Goal: Use online tool/utility: Utilize a website feature to perform a specific function

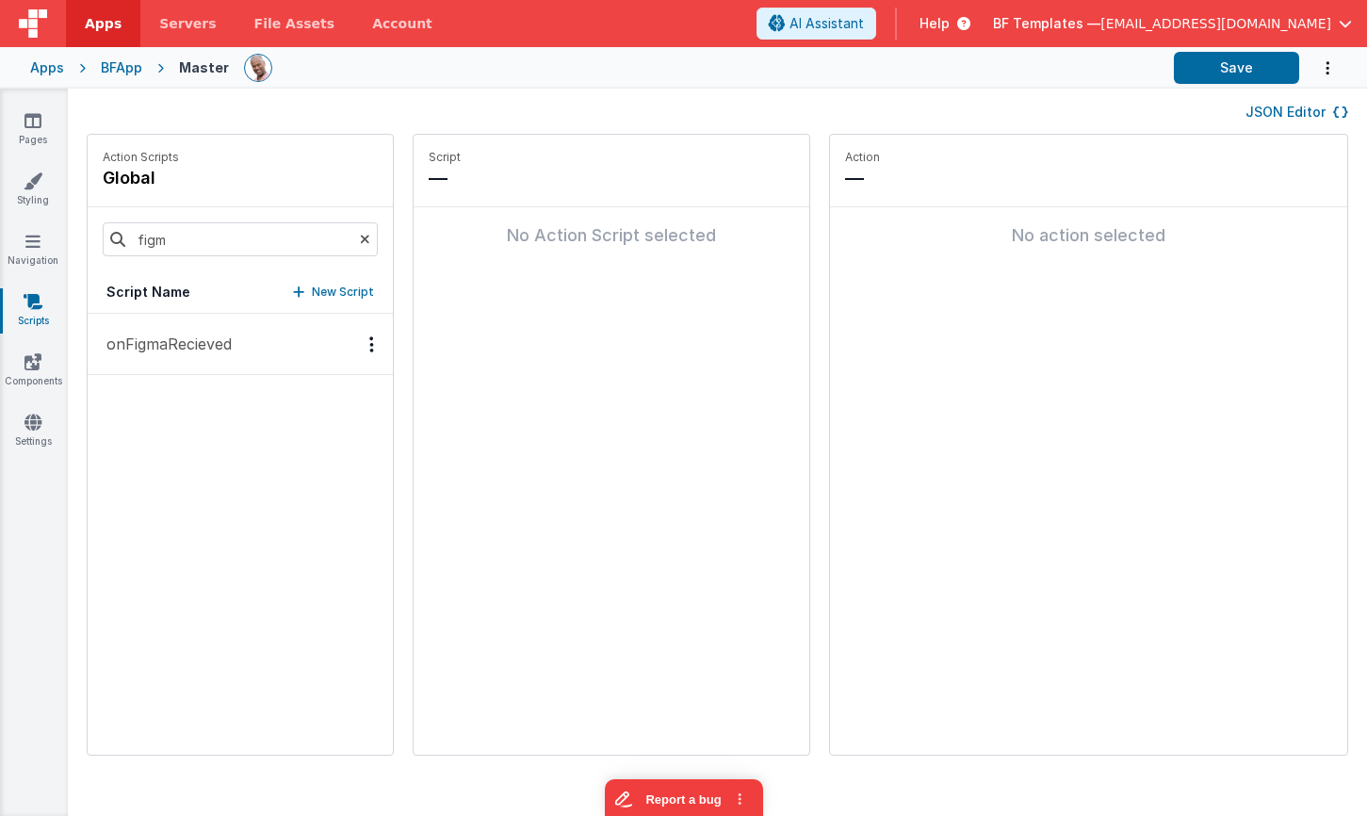
click at [197, 347] on p "onFigmaRecieved" at bounding box center [163, 344] width 137 height 23
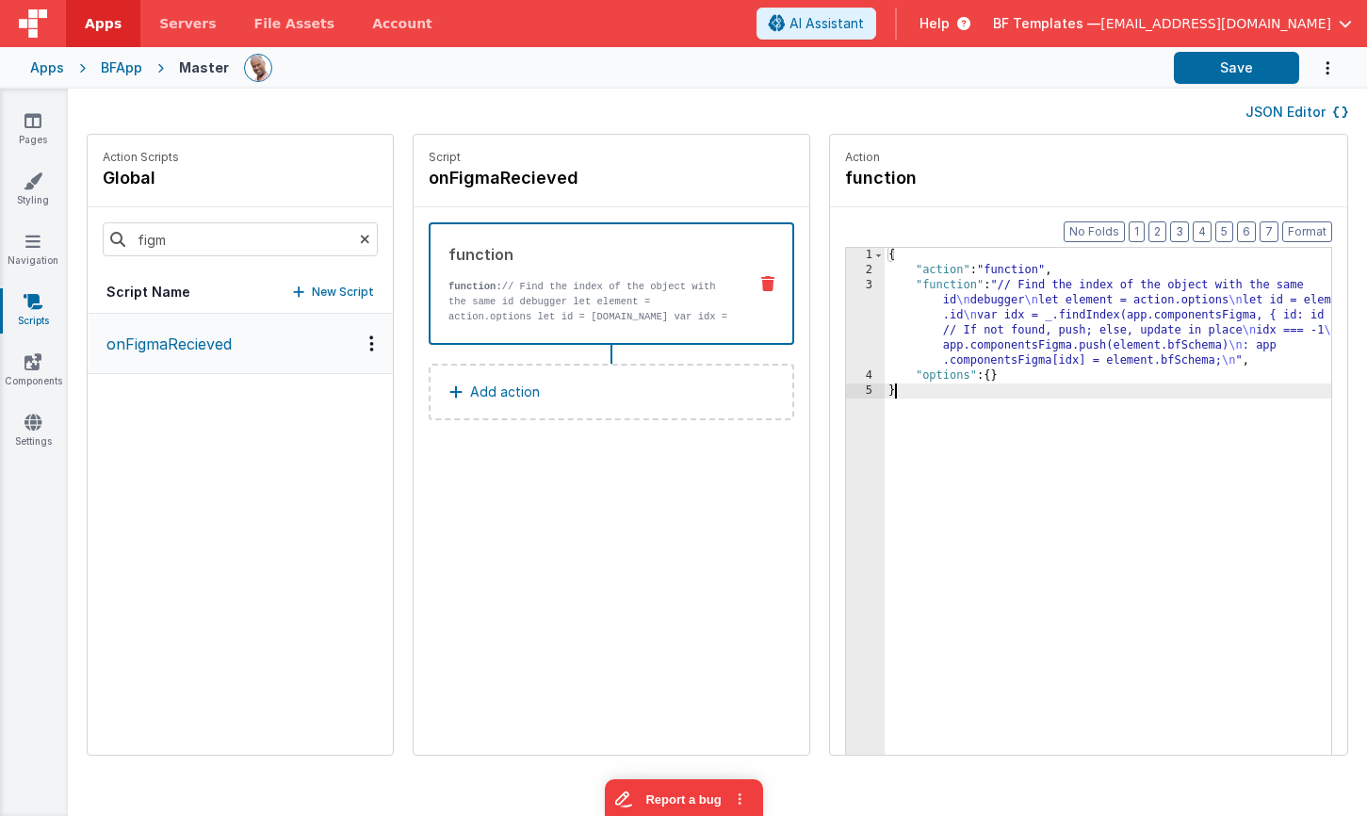
click at [846, 332] on div "3" at bounding box center [865, 323] width 39 height 90
click at [846, 326] on div "3" at bounding box center [865, 323] width 39 height 90
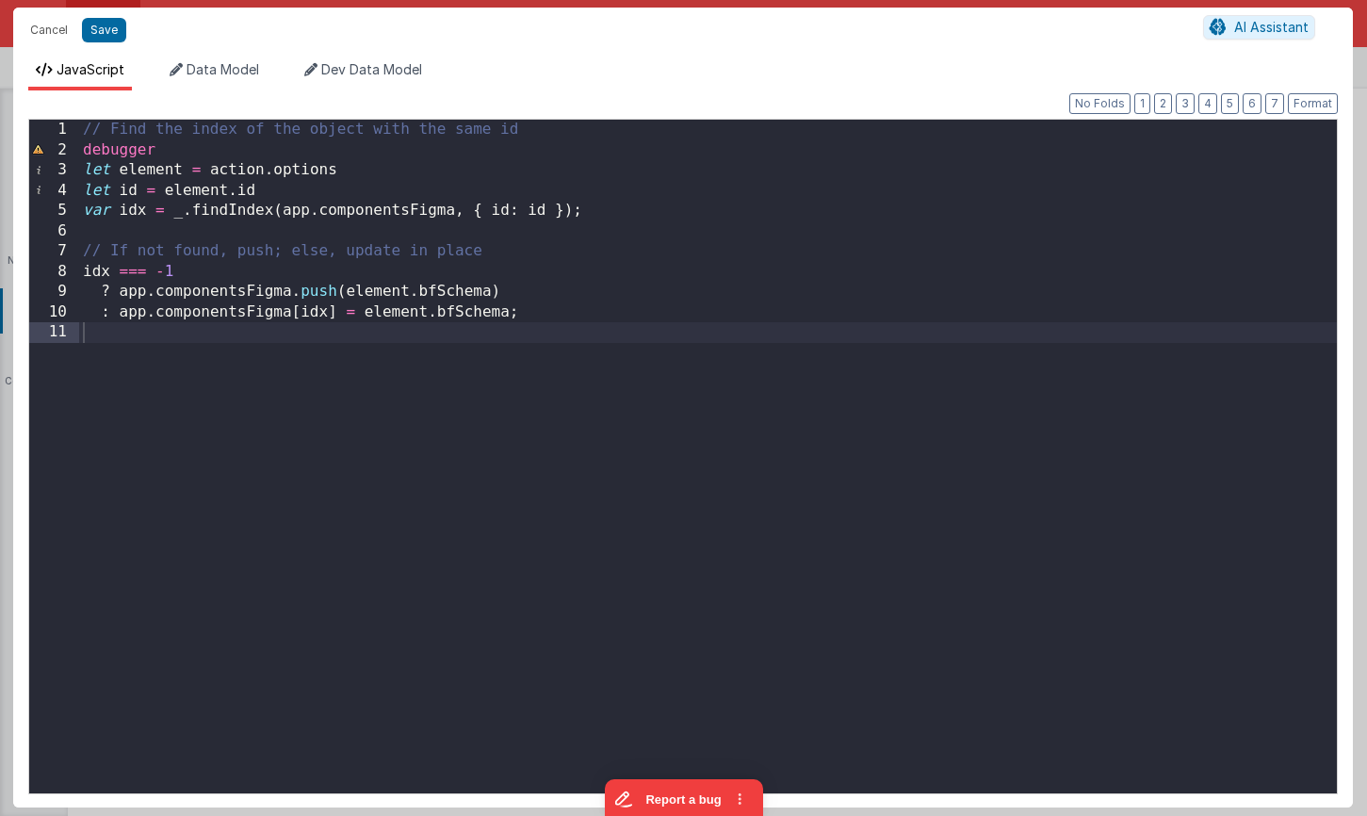
click at [368, 171] on div "// Find the index of the object with the same id debugger let element = action …" at bounding box center [708, 483] width 1258 height 726
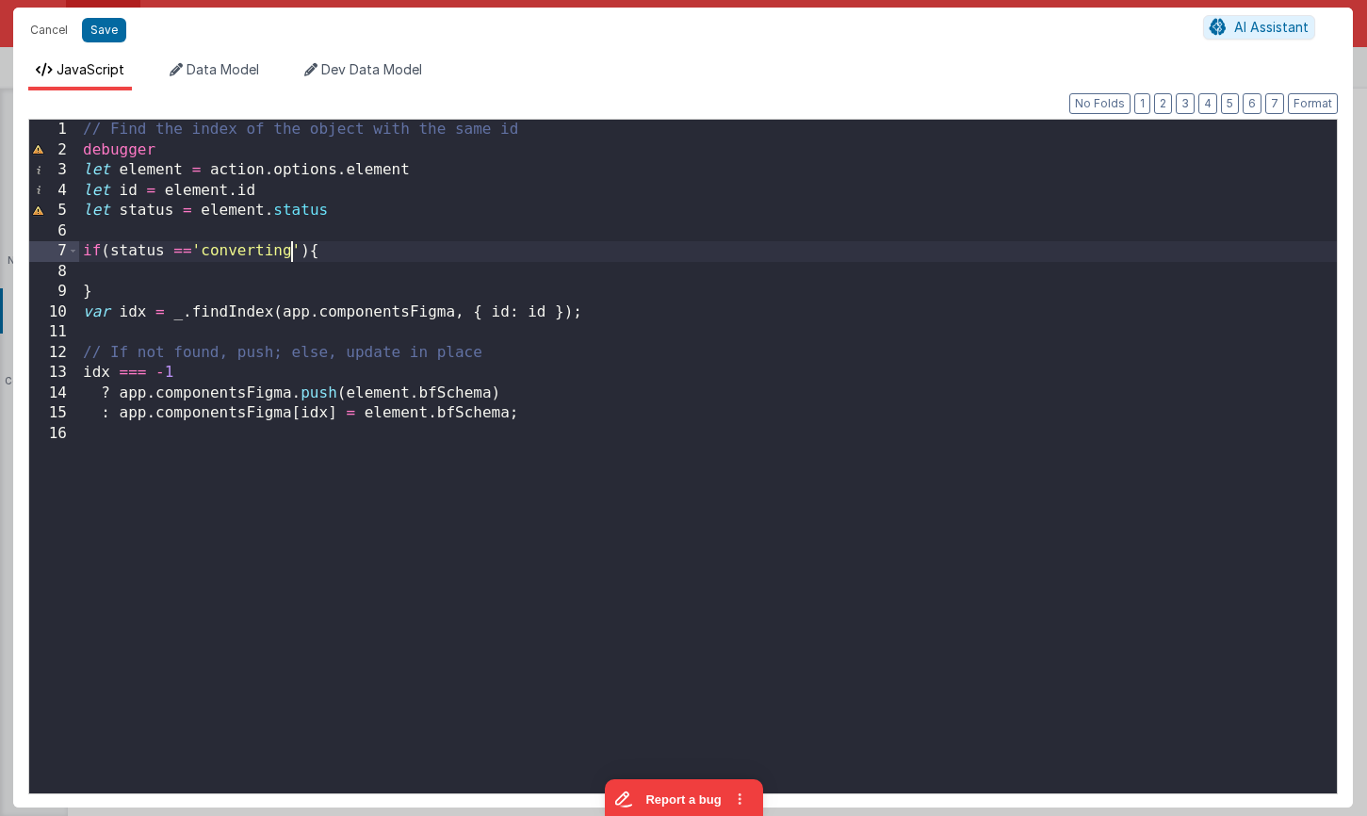
click at [295, 276] on div "// Find the index of the object with the same id debugger let element = action …" at bounding box center [708, 483] width 1258 height 726
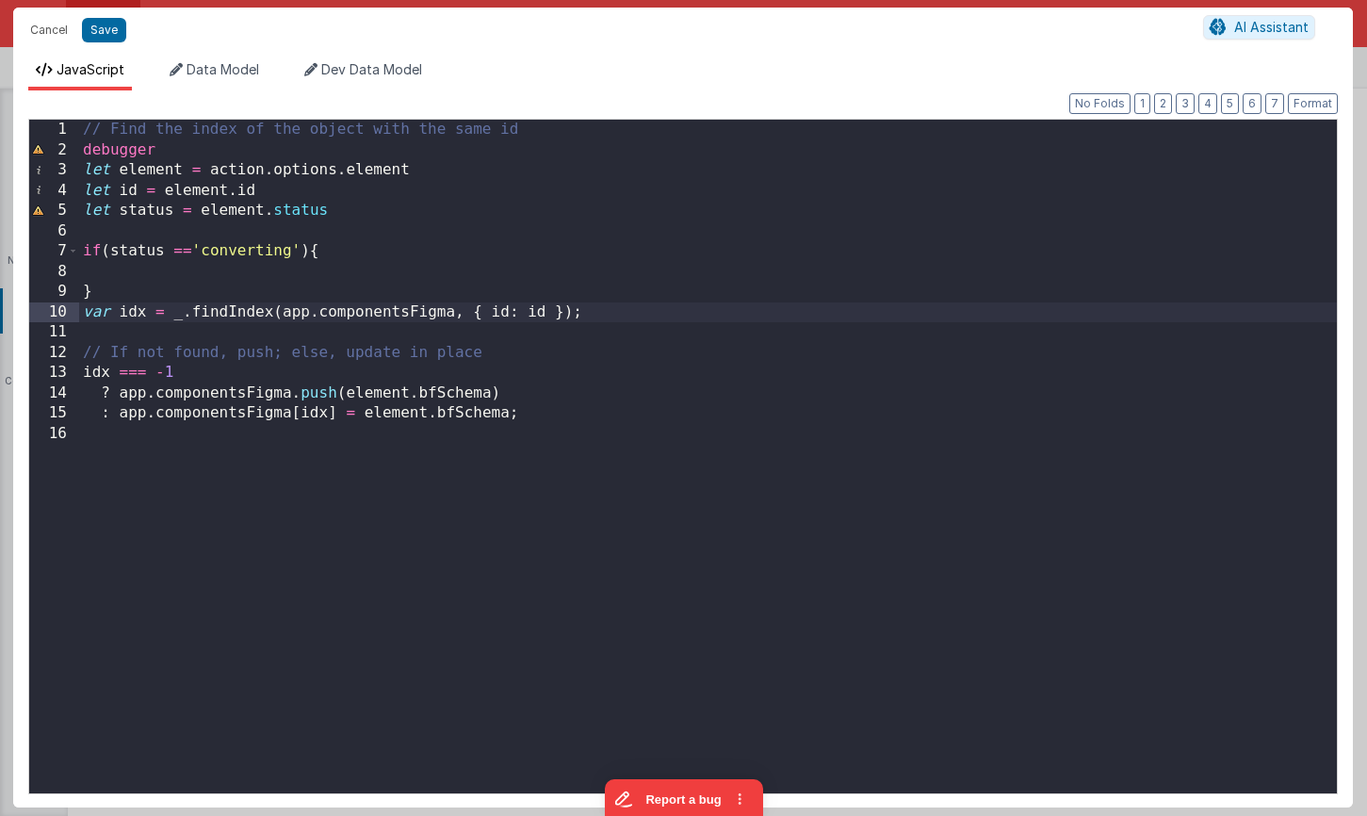
click at [609, 310] on div "// Find the index of the object with the same id debugger let element = action …" at bounding box center [708, 483] width 1258 height 726
click at [142, 290] on div "// Find the index of the object with the same id debugger let element = action …" at bounding box center [708, 483] width 1258 height 726
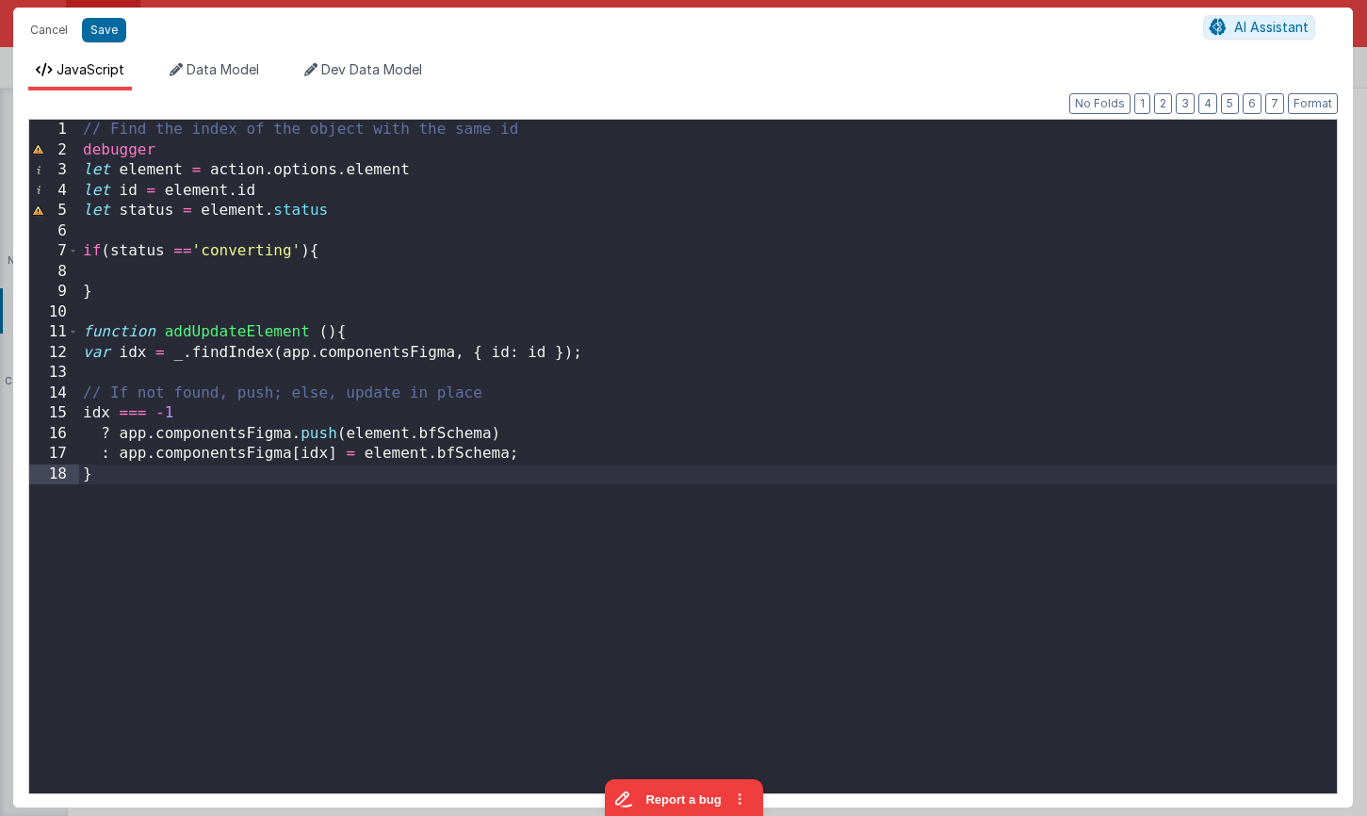
click at [326, 334] on div "// Find the index of the object with the same id debugger let element = action …" at bounding box center [708, 483] width 1258 height 726
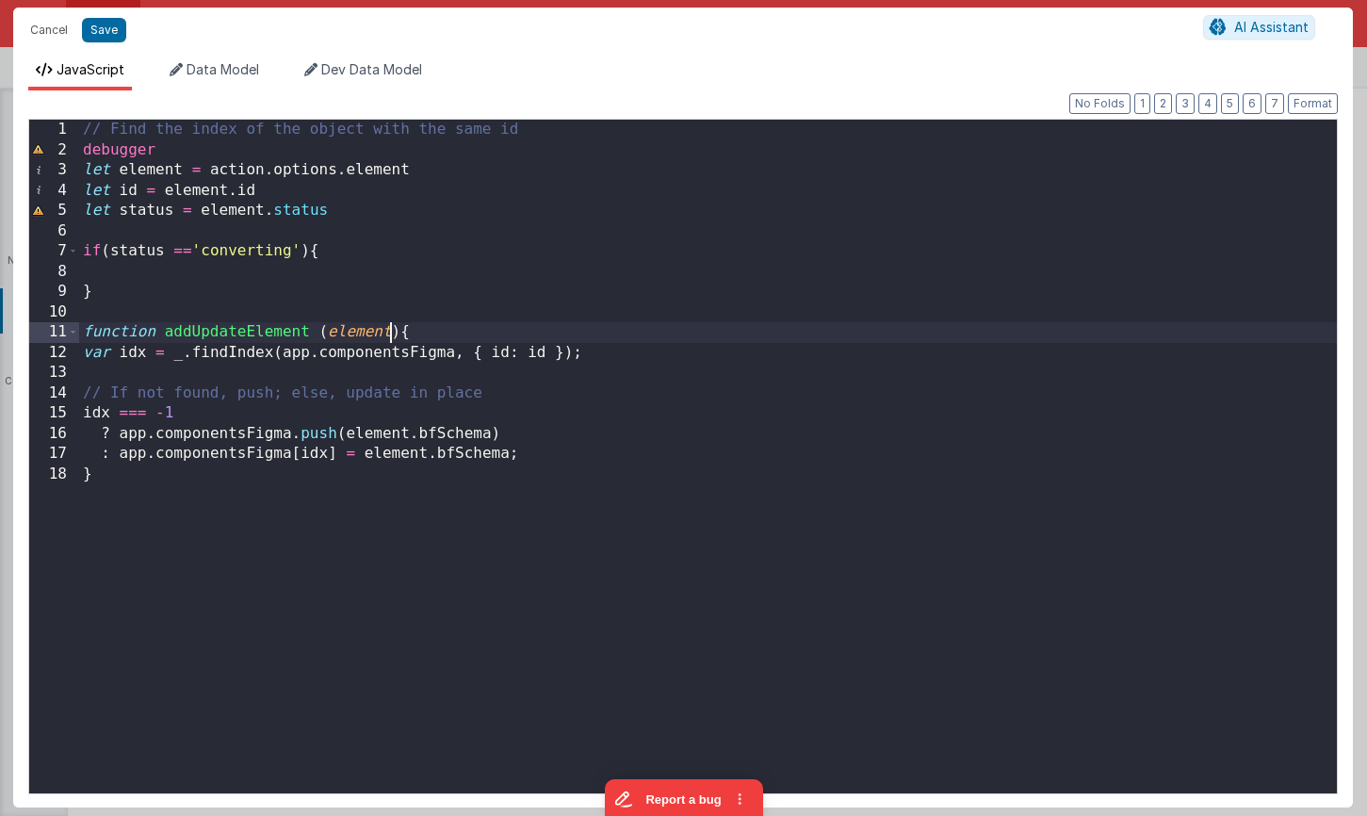
click at [266, 264] on div "// Find the index of the object with the same id debugger let element = action …" at bounding box center [708, 483] width 1258 height 726
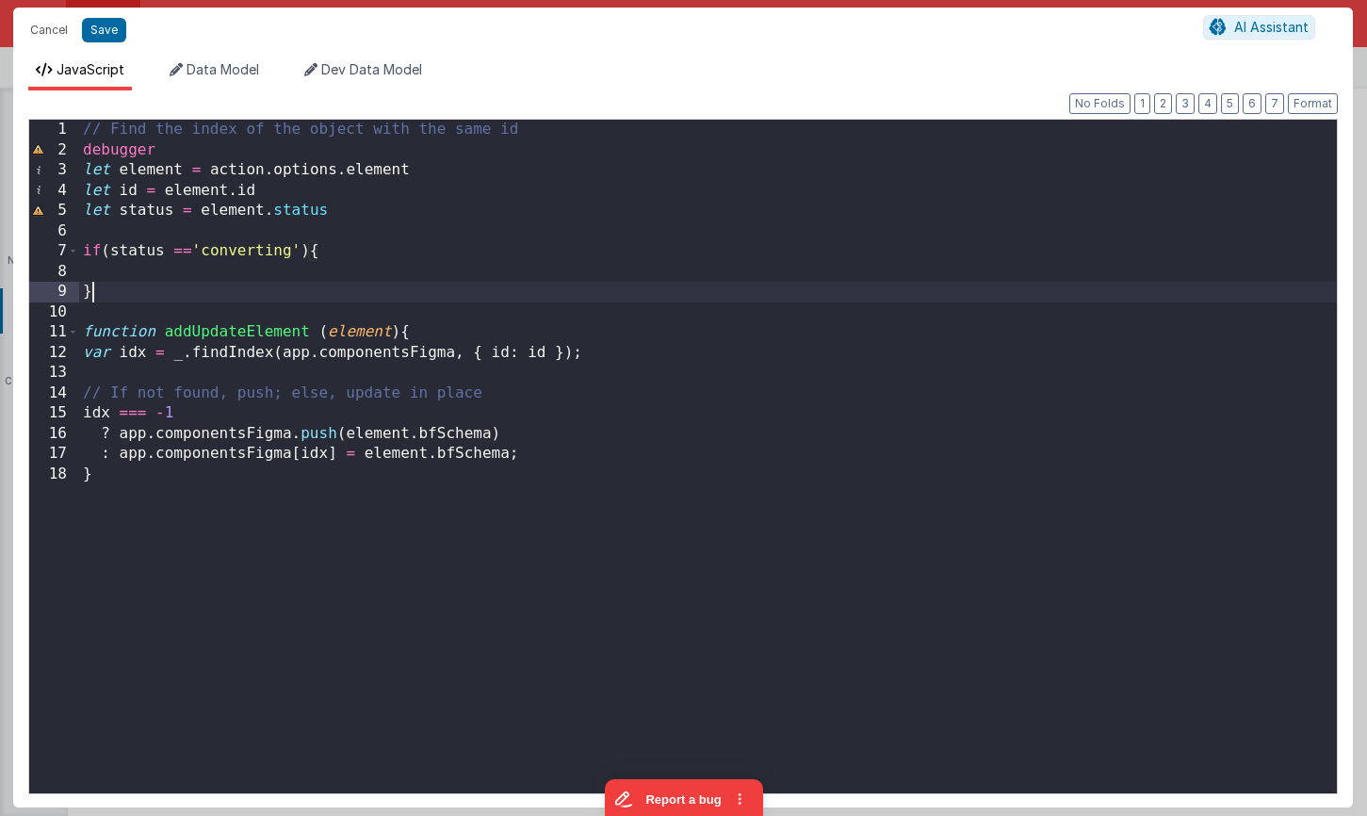
click at [246, 298] on div "// Find the index of the object with the same id debugger let element = action …" at bounding box center [708, 483] width 1258 height 726
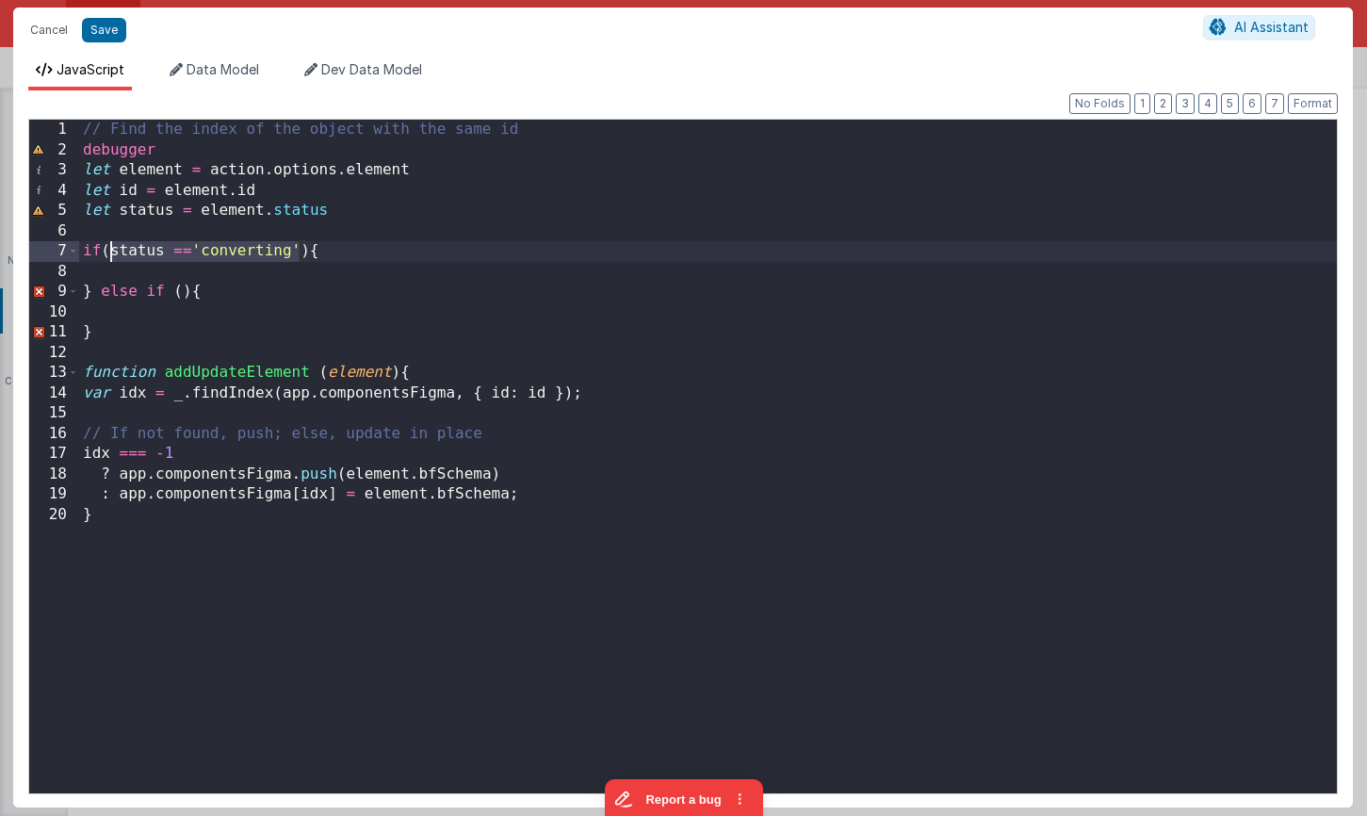
drag, startPoint x: 302, startPoint y: 253, endPoint x: 106, endPoint y: 246, distance: 195.2
click at [106, 246] on div "// Find the index of the object with the same id debugger let element = action …" at bounding box center [708, 483] width 1258 height 726
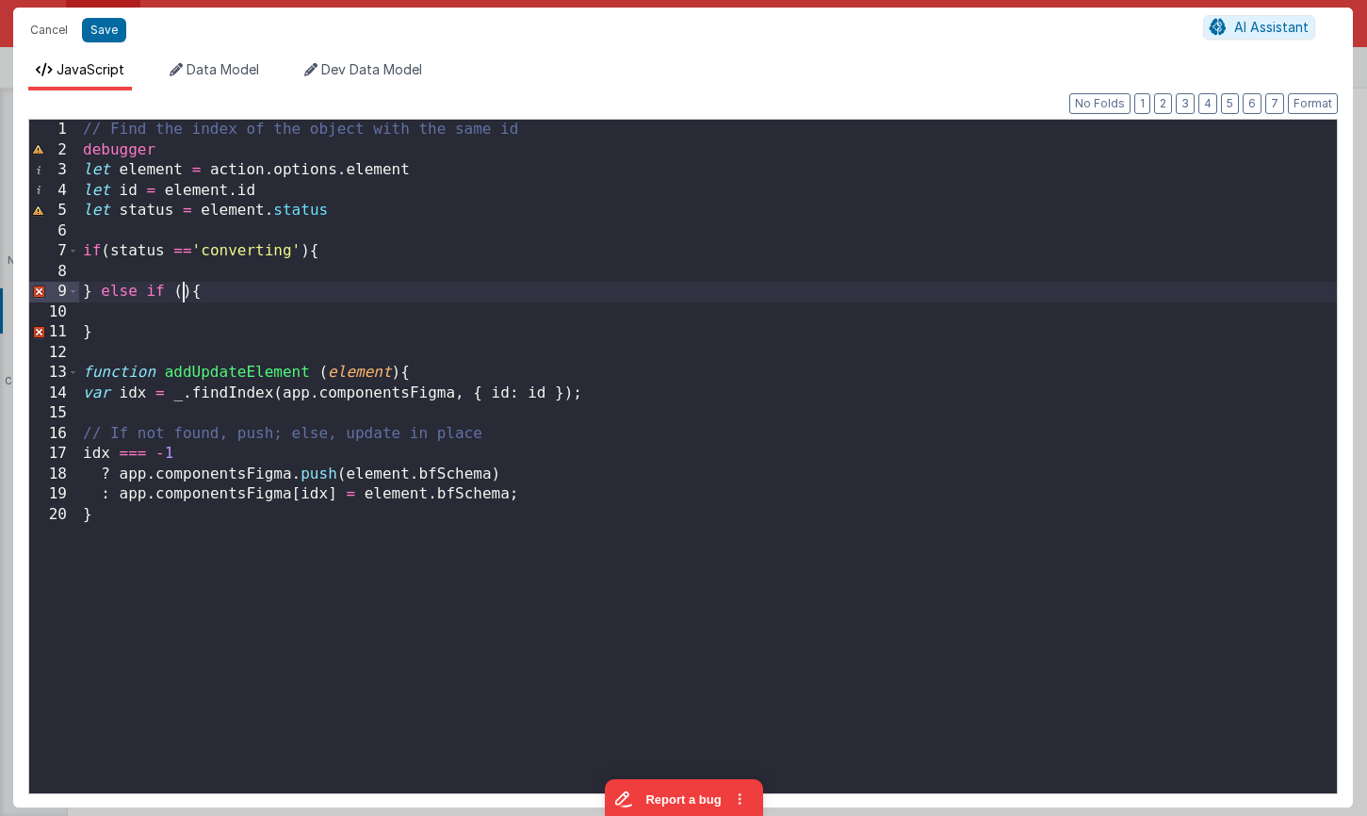
click at [181, 295] on div "// Find the index of the object with the same id debugger let element = action …" at bounding box center [708, 483] width 1258 height 726
click at [309, 295] on div "// Find the index of the object with the same id debugger let element = action …" at bounding box center [708, 483] width 1258 height 726
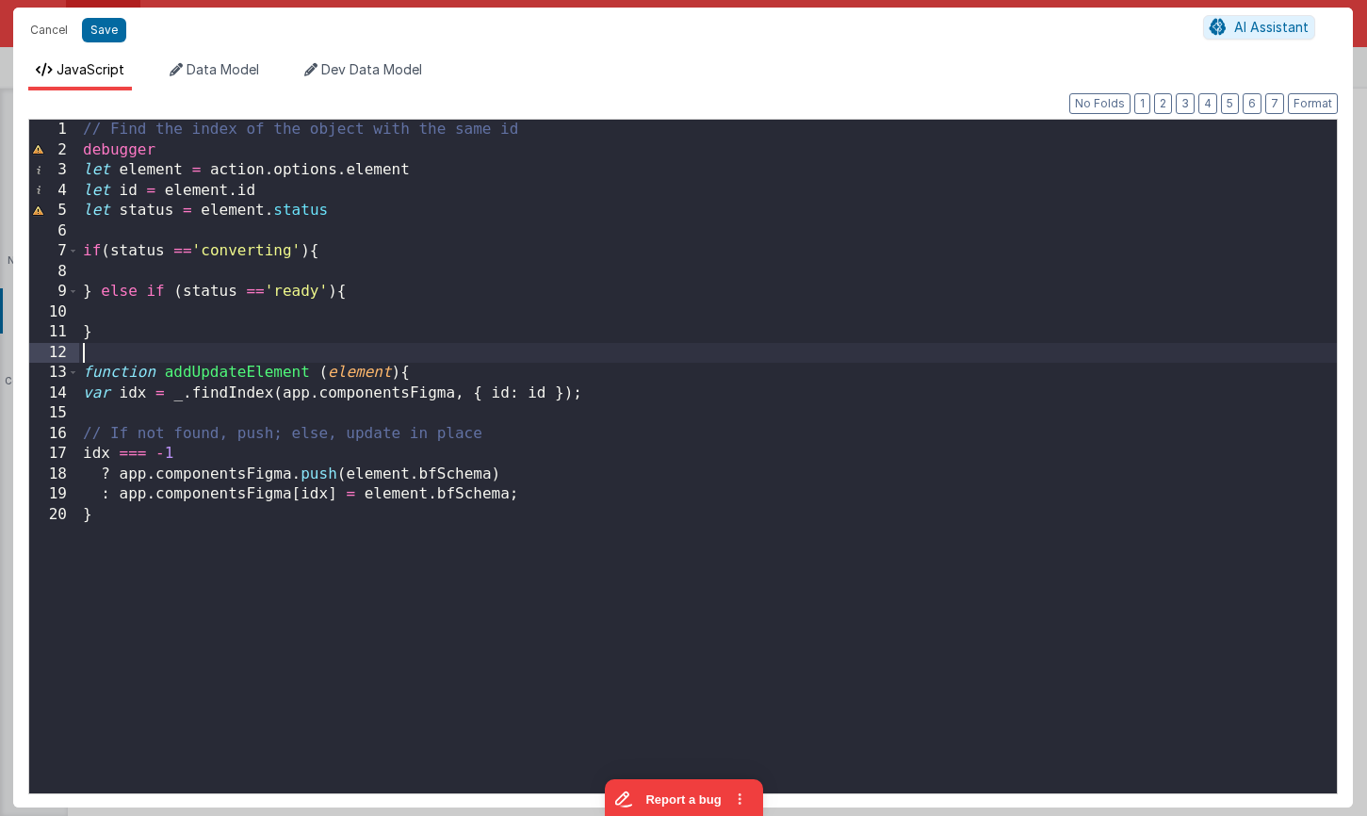
click at [320, 354] on div "// Find the index of the object with the same id debugger let element = action …" at bounding box center [708, 483] width 1258 height 726
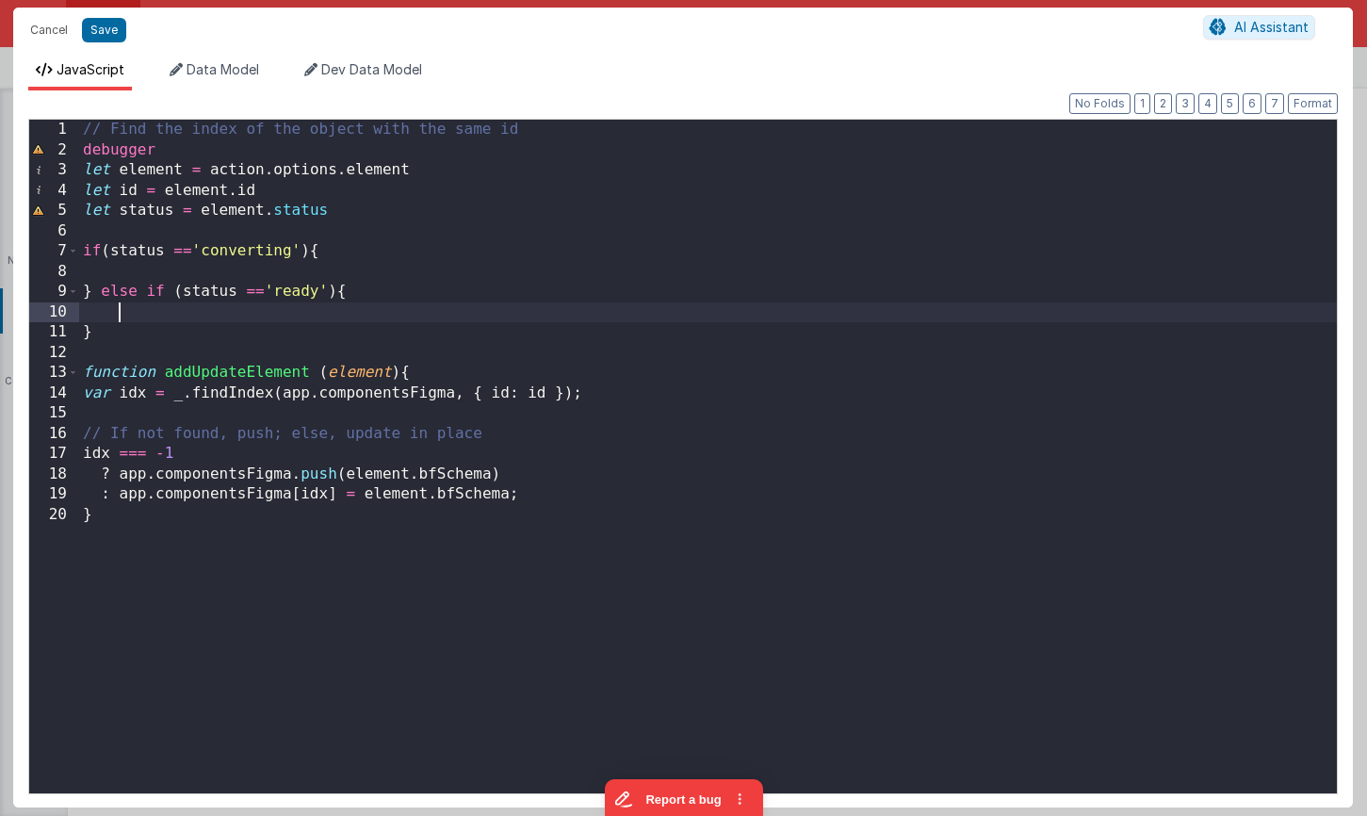
click at [197, 318] on div "// Find the index of the object with the same id debugger let element = action …" at bounding box center [708, 483] width 1258 height 726
click at [207, 272] on div "// Find the index of the object with the same id debugger let element = action …" at bounding box center [708, 483] width 1258 height 726
click at [355, 319] on div "// Find the index of the object with the same id debugger let element = action …" at bounding box center [708, 483] width 1258 height 726
drag, startPoint x: 358, startPoint y: 310, endPoint x: 290, endPoint y: 313, distance: 67.9
click at [290, 313] on div "// Find the index of the object with the same id debugger let element = action …" at bounding box center [708, 483] width 1258 height 726
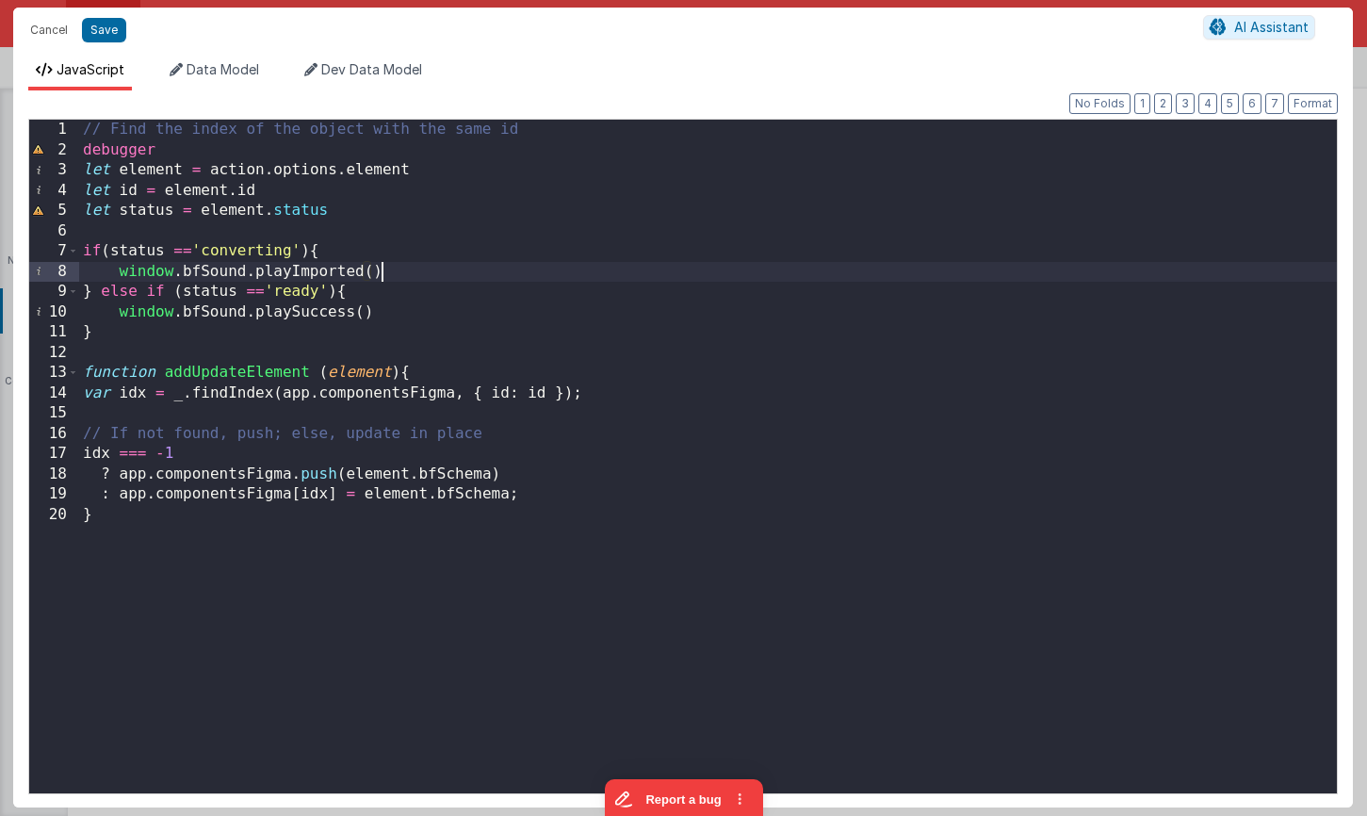
click at [418, 278] on div "// Find the index of the object with the same id debugger let element = action …" at bounding box center [708, 483] width 1258 height 726
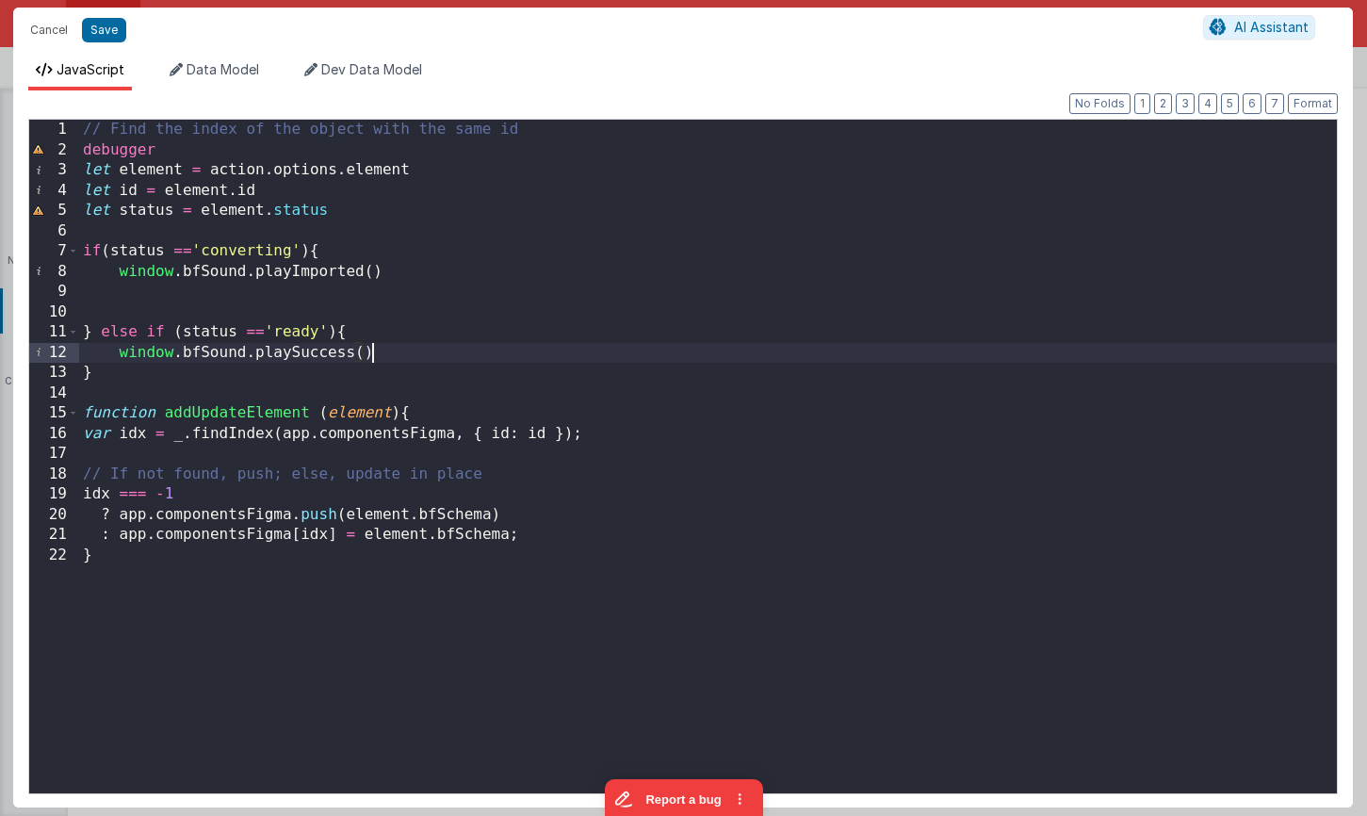
click at [436, 353] on div "// Find the index of the object with the same id debugger let element = action …" at bounding box center [708, 483] width 1258 height 726
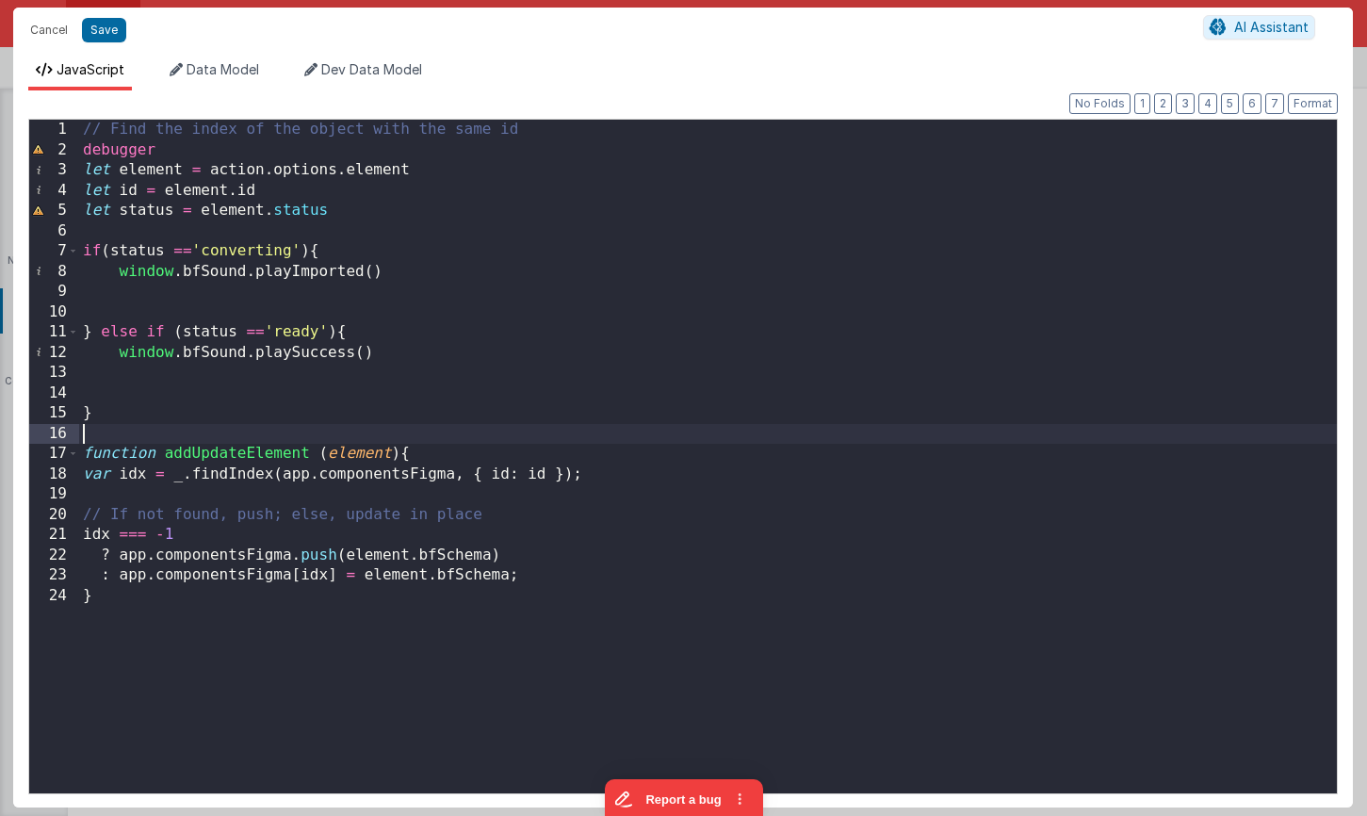
click at [133, 430] on div "// Find the index of the object with the same id debugger let element = action …" at bounding box center [708, 483] width 1258 height 726
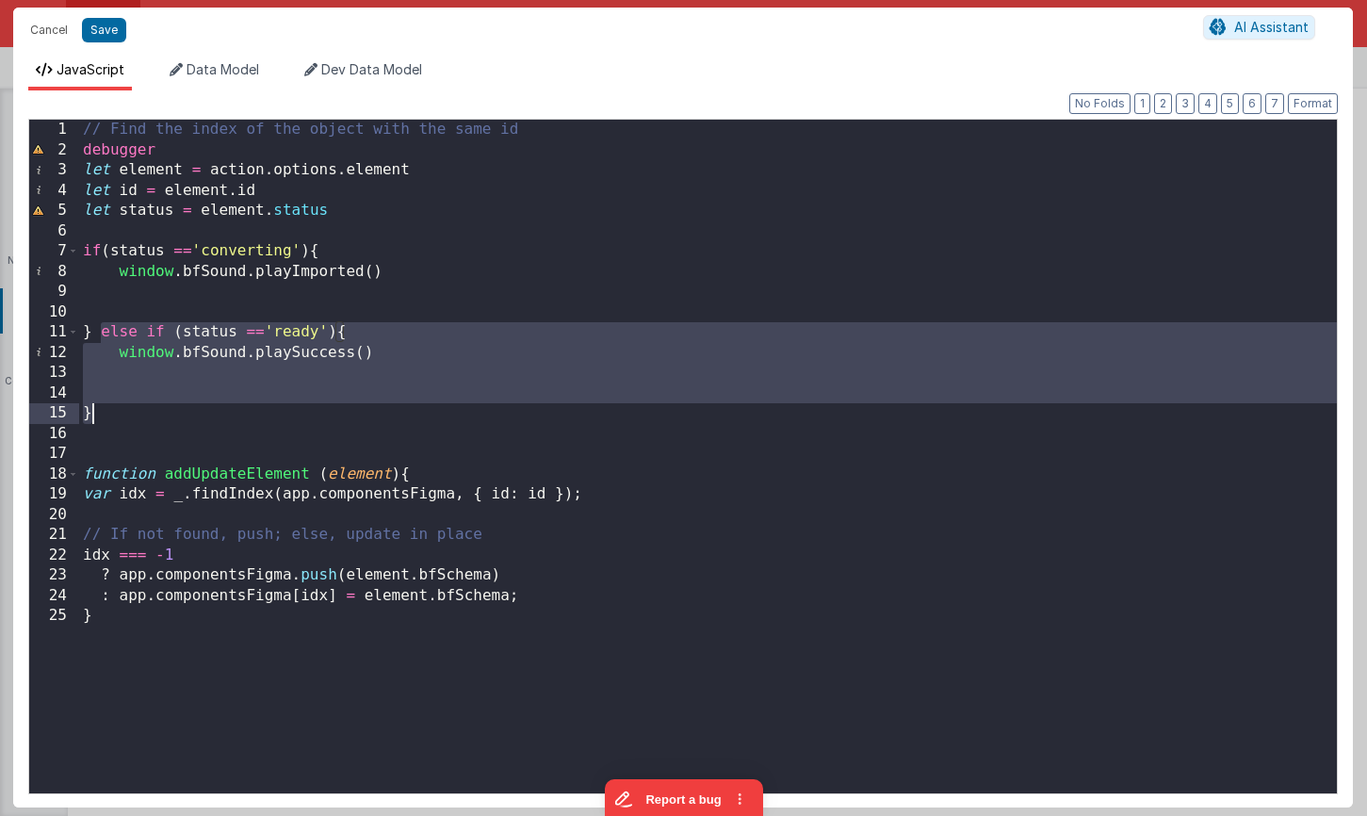
drag, startPoint x: 98, startPoint y: 330, endPoint x: 107, endPoint y: 414, distance: 84.4
click at [107, 414] on div "// Find the index of the object with the same id debugger let element = action …" at bounding box center [708, 483] width 1258 height 726
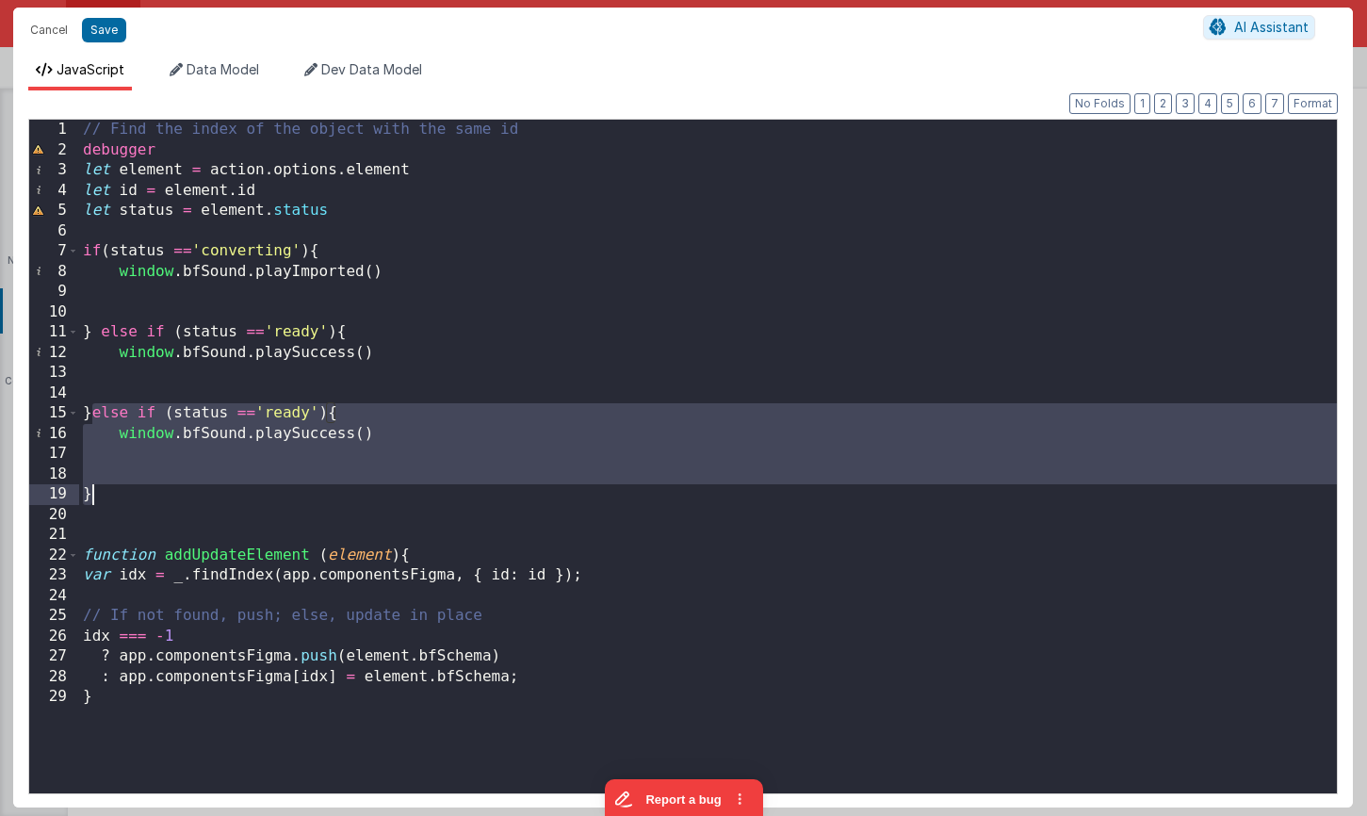
click at [290, 414] on div "// Find the index of the object with the same id debugger let element = action …" at bounding box center [708, 483] width 1258 height 726
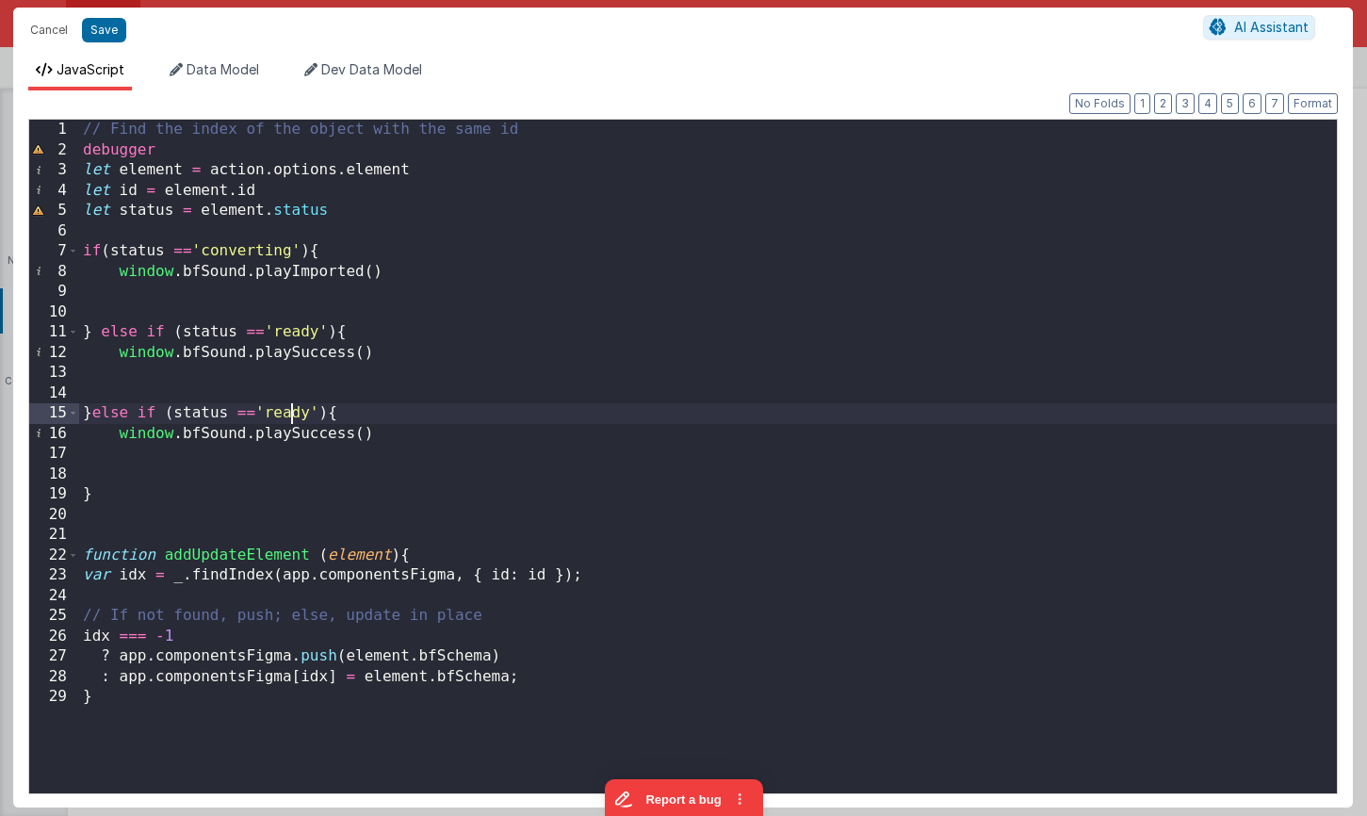
click at [290, 414] on div "// Find the index of the object with the same id debugger let element = action …" at bounding box center [708, 483] width 1258 height 726
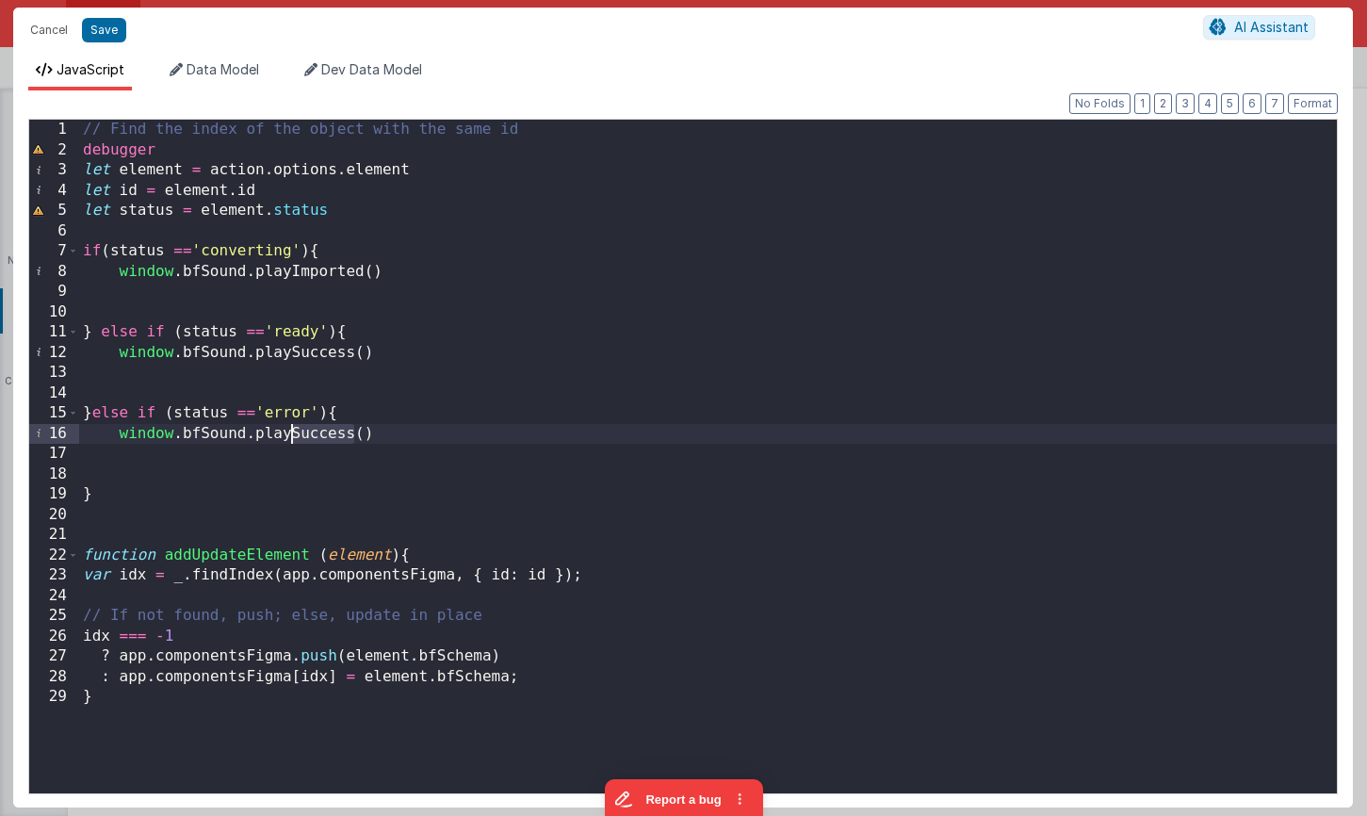
drag, startPoint x: 355, startPoint y: 438, endPoint x: 288, endPoint y: 436, distance: 66.9
click at [292, 434] on div "// Find the index of the object with the same id debugger let element = action …" at bounding box center [708, 483] width 1258 height 726
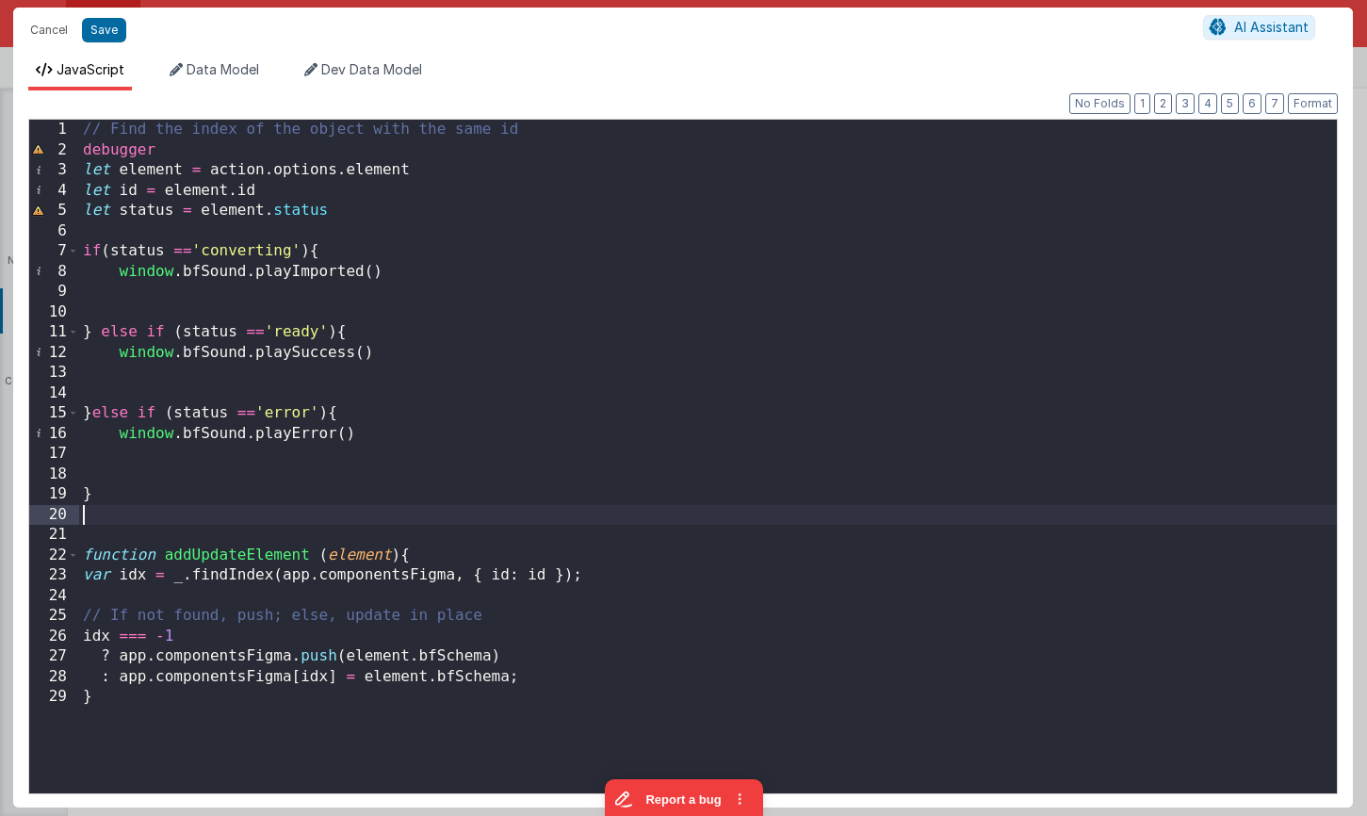
click at [220, 508] on div "// Find the index of the object with the same id debugger let element = action …" at bounding box center [708, 483] width 1258 height 726
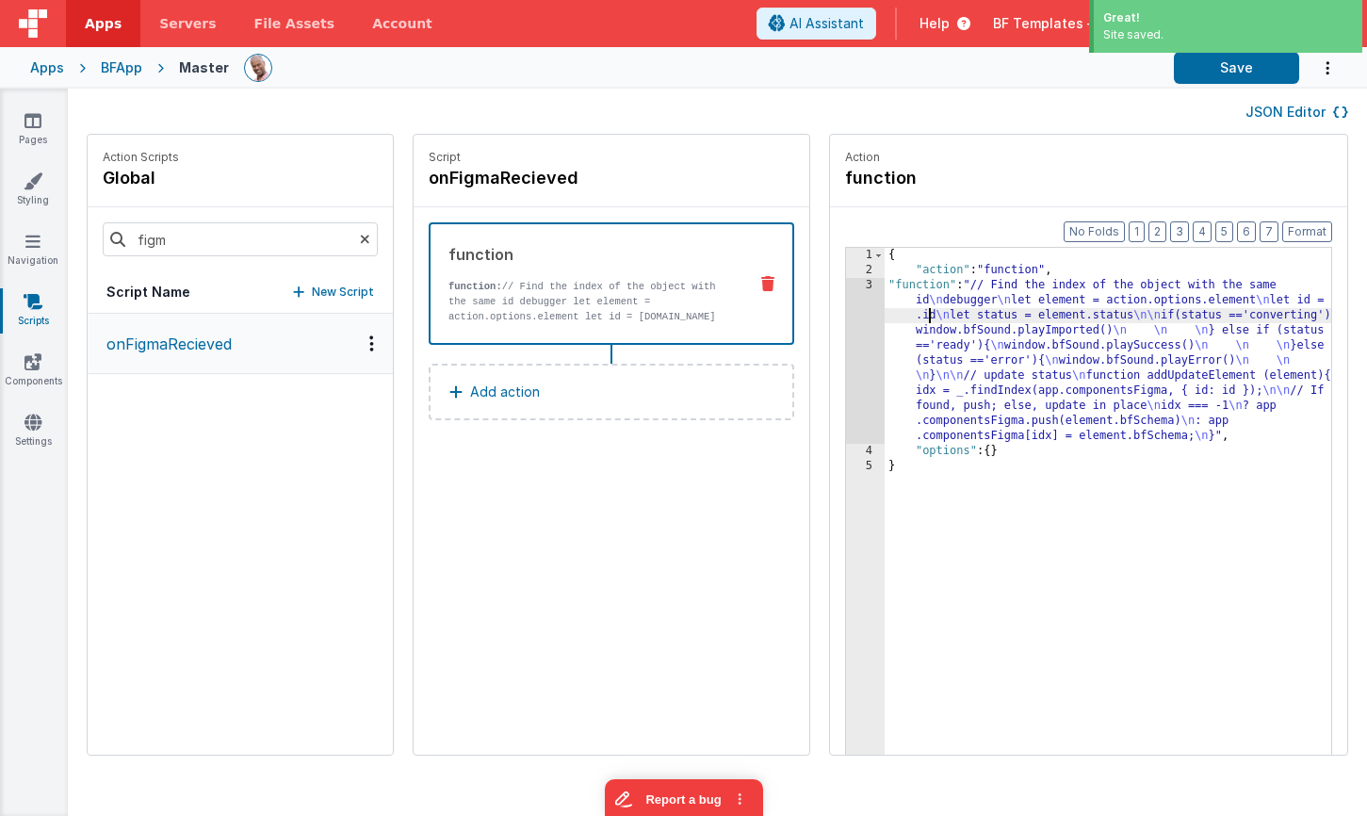
click at [885, 310] on div "{ "action" : "function" , "function" : "// Find the index of the object with th…" at bounding box center [1136, 546] width 502 height 596
click at [846, 304] on div "3" at bounding box center [865, 361] width 39 height 166
click at [846, 303] on div "3" at bounding box center [865, 361] width 39 height 166
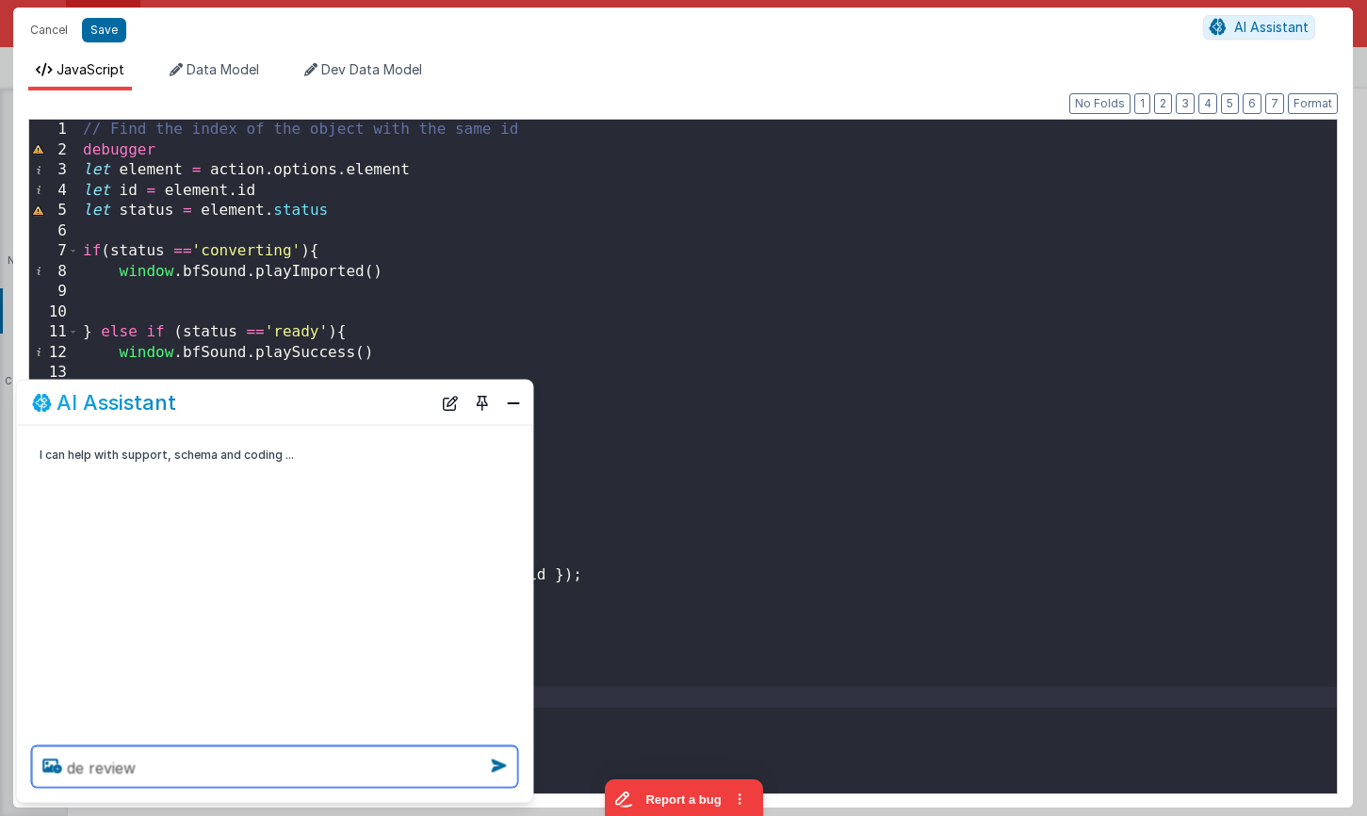
type textarea "de review"
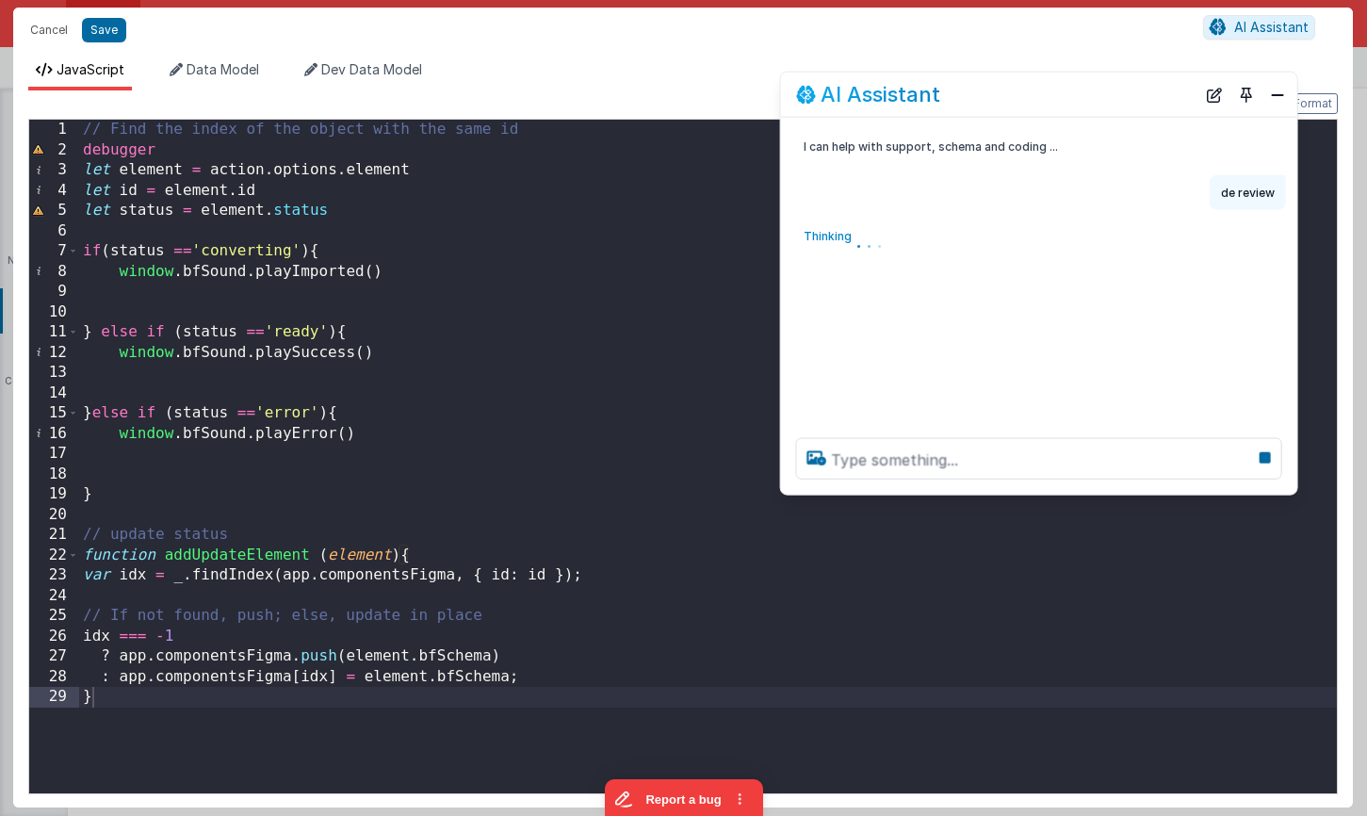
drag, startPoint x: 296, startPoint y: 407, endPoint x: 1055, endPoint y: 101, distance: 818.9
click at [1055, 101] on div "AI Assistant" at bounding box center [996, 94] width 400 height 23
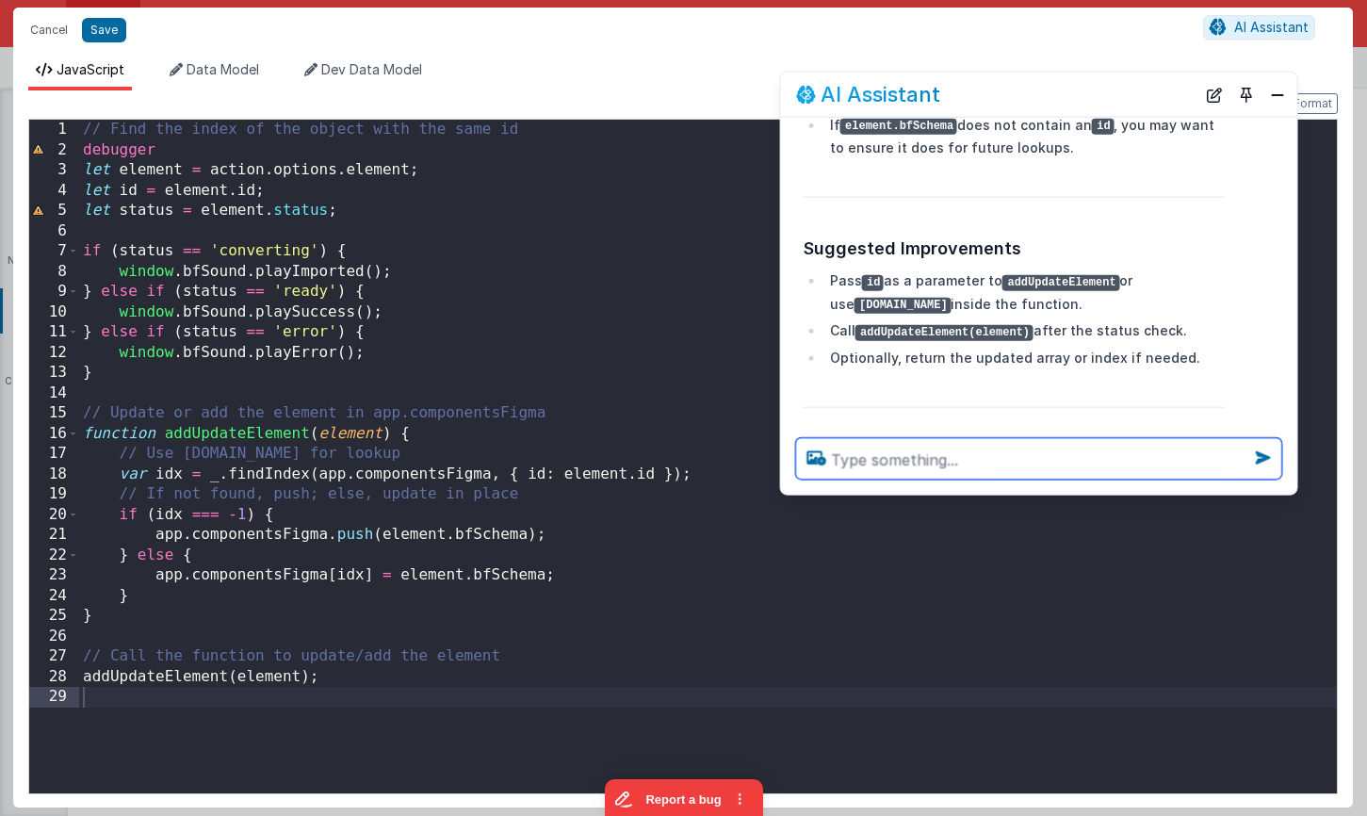
scroll to position [684, 0]
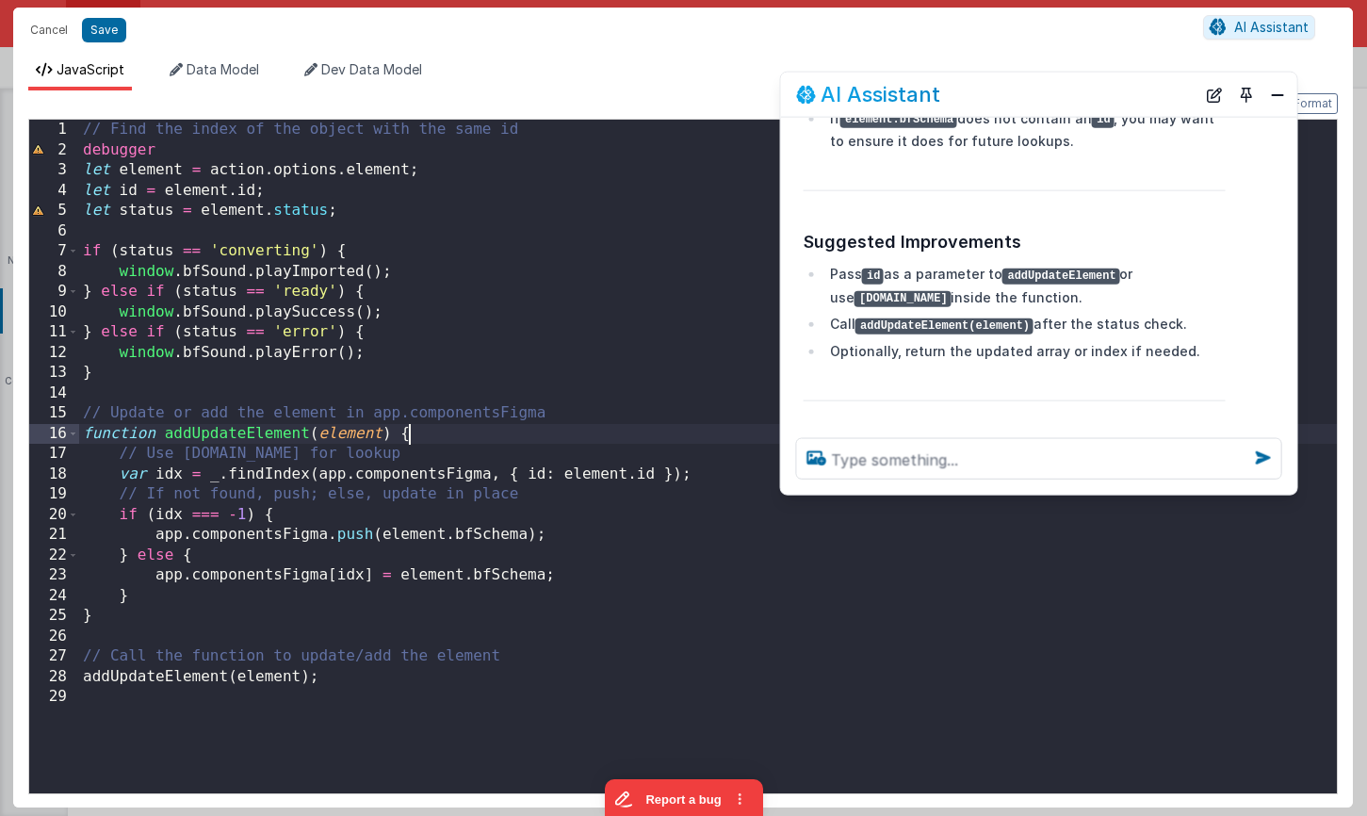
click at [469, 432] on div "// Find the index of the object with the same id debugger let element = action …" at bounding box center [708, 477] width 1258 height 714
drag, startPoint x: 459, startPoint y: 432, endPoint x: 41, endPoint y: 433, distance: 418.4
click at [41, 433] on div "1 2 3 4 5 6 7 8 9 10 11 12 13 14 15 16 17 18 19 20 21 22 23 24 25 26 27 28 29 /…" at bounding box center [683, 457] width 1310 height 676
drag, startPoint x: 77, startPoint y: 617, endPoint x: 518, endPoint y: 645, distance: 441.8
click at [518, 645] on div "1 2 3 4 5 6 7 8 9 10 11 12 13 14 15 16 17 18 19 20 21 22 23 24 25 26 27 28 29 /…" at bounding box center [683, 457] width 1310 height 676
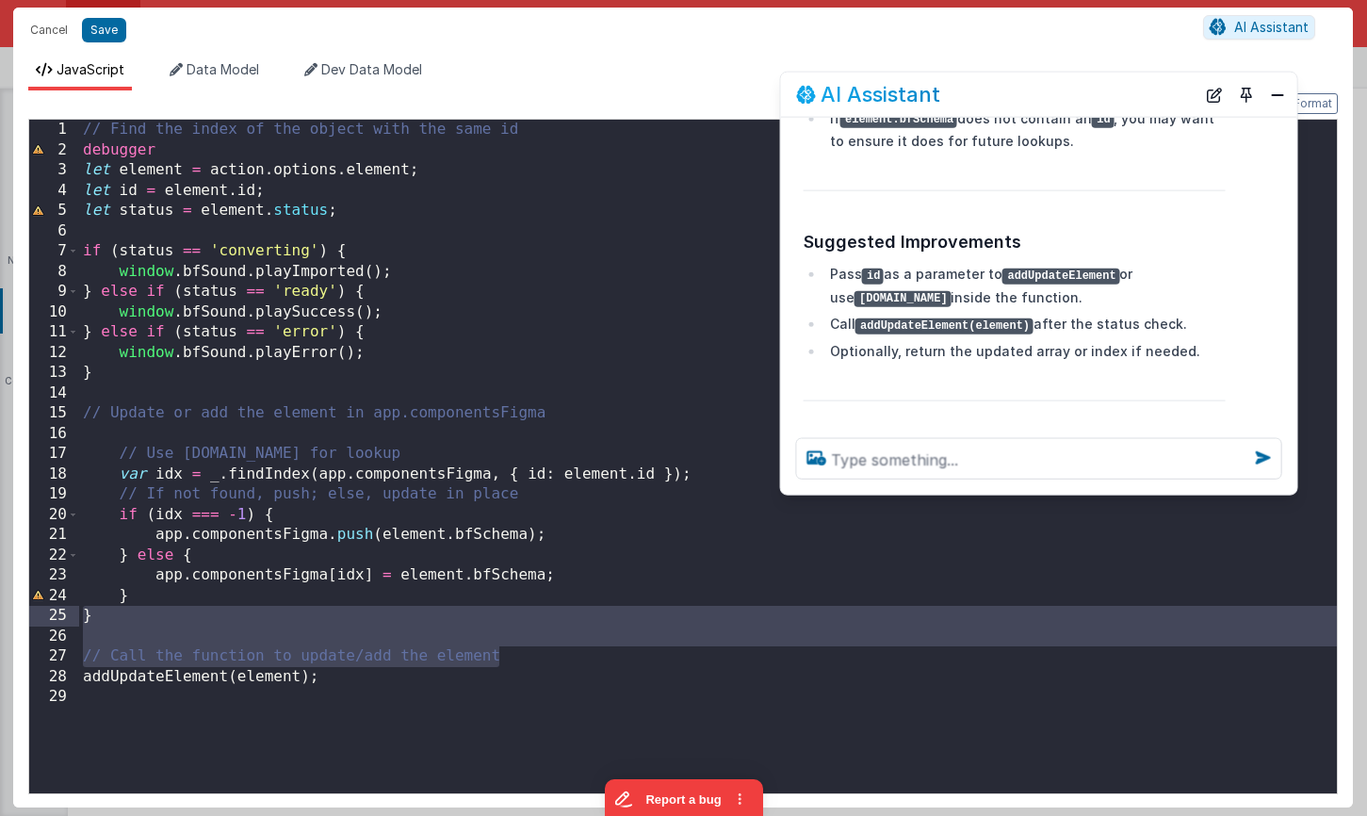
drag, startPoint x: 519, startPoint y: 656, endPoint x: 74, endPoint y: 619, distance: 446.3
click at [74, 619] on div "1 2 3 4 5 6 7 8 9 10 11 12 13 14 15 16 17 18 19 20 21 22 23 24 25 26 27 28 29 /…" at bounding box center [683, 457] width 1310 height 676
click at [163, 604] on div "// Find the index of the object with the same id debugger let element = action …" at bounding box center [708, 477] width 1258 height 714
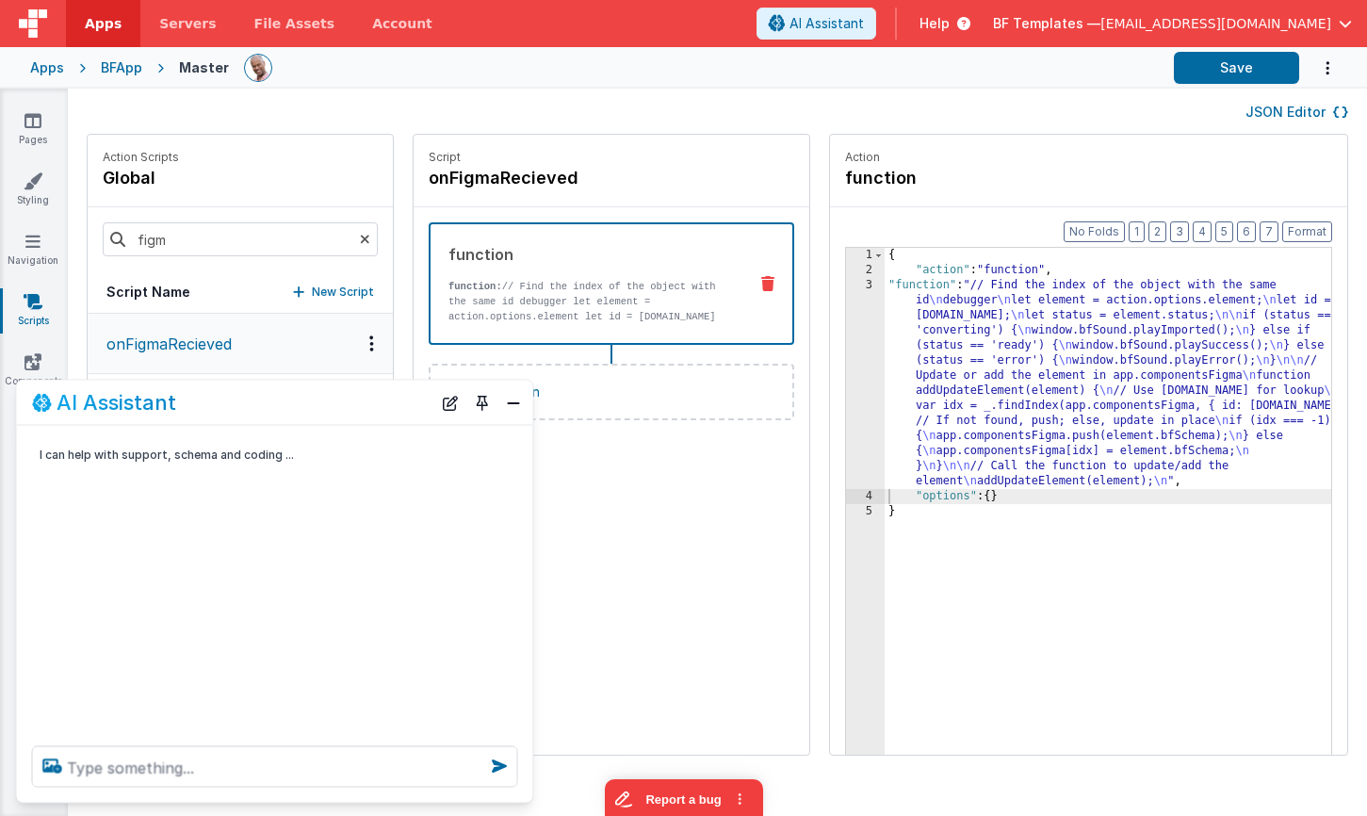
scroll to position [0, 0]
click at [509, 404] on button "Close" at bounding box center [513, 402] width 24 height 26
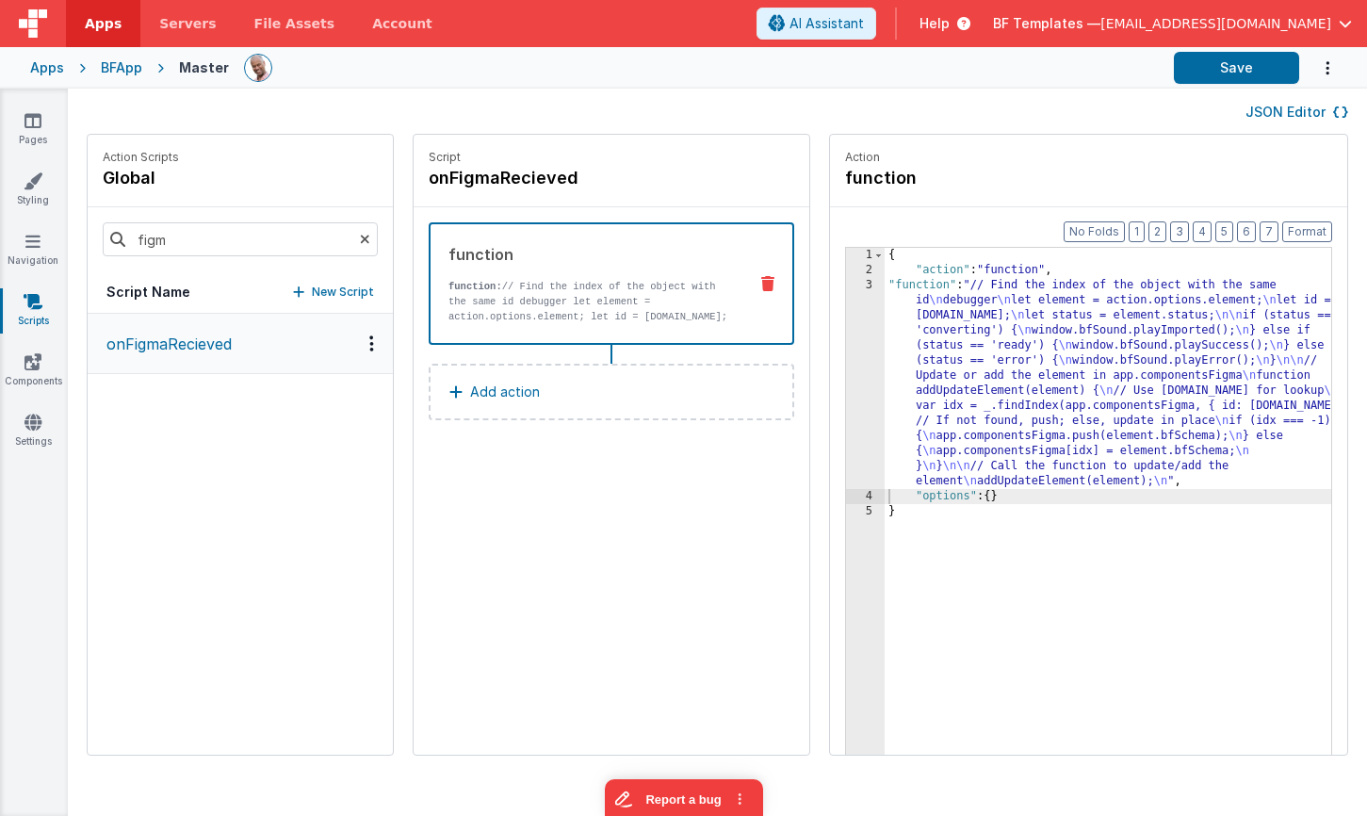
click at [835, 105] on div "JSON Editor" at bounding box center [718, 111] width 1262 height 23
drag, startPoint x: 1229, startPoint y: 64, endPoint x: 1123, endPoint y: 57, distance: 105.7
click at [1228, 64] on button "Save" at bounding box center [1236, 68] width 125 height 32
click at [980, 403] on div "{ "action" : "function" , "function" : "// Find the index of the object with th…" at bounding box center [1136, 546] width 502 height 596
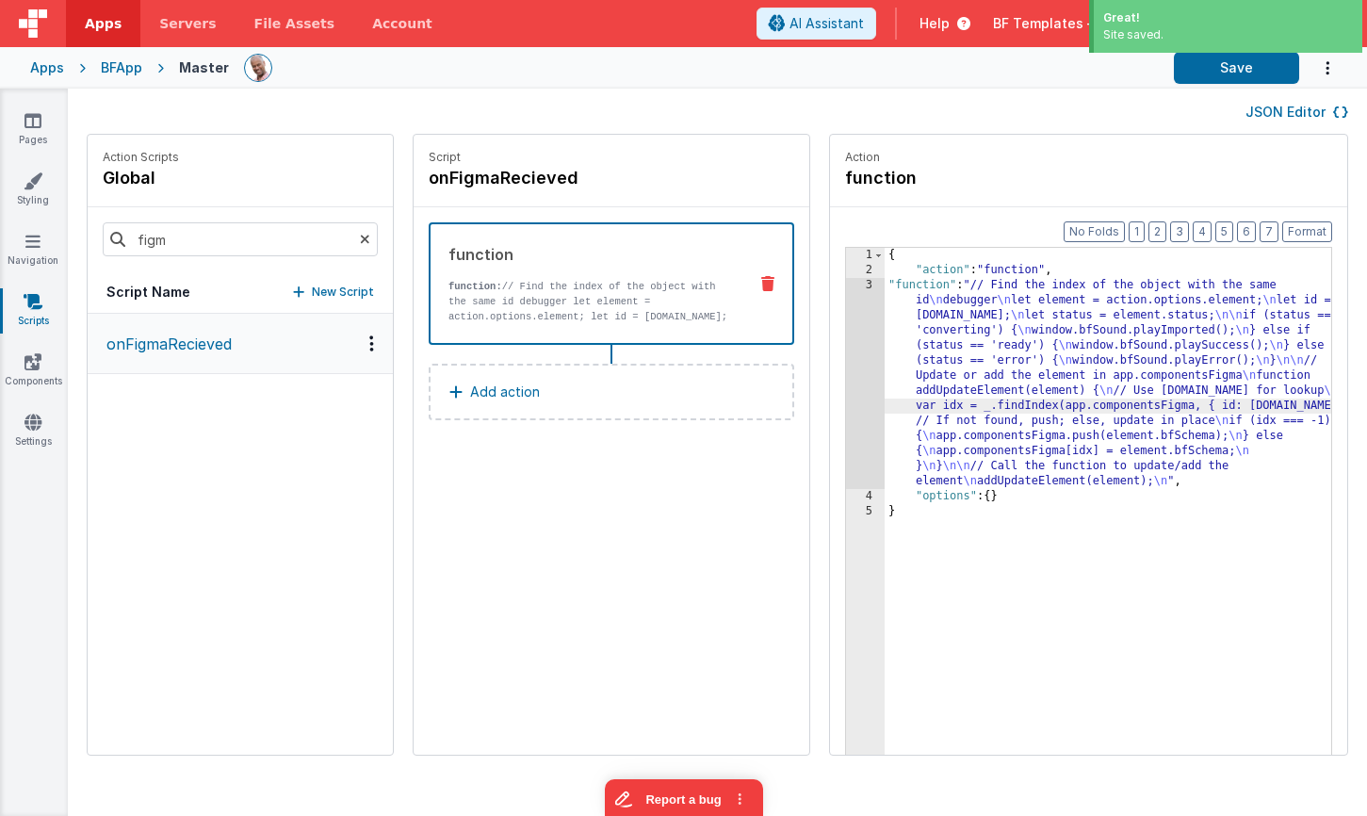
click at [846, 326] on div "3" at bounding box center [865, 383] width 39 height 211
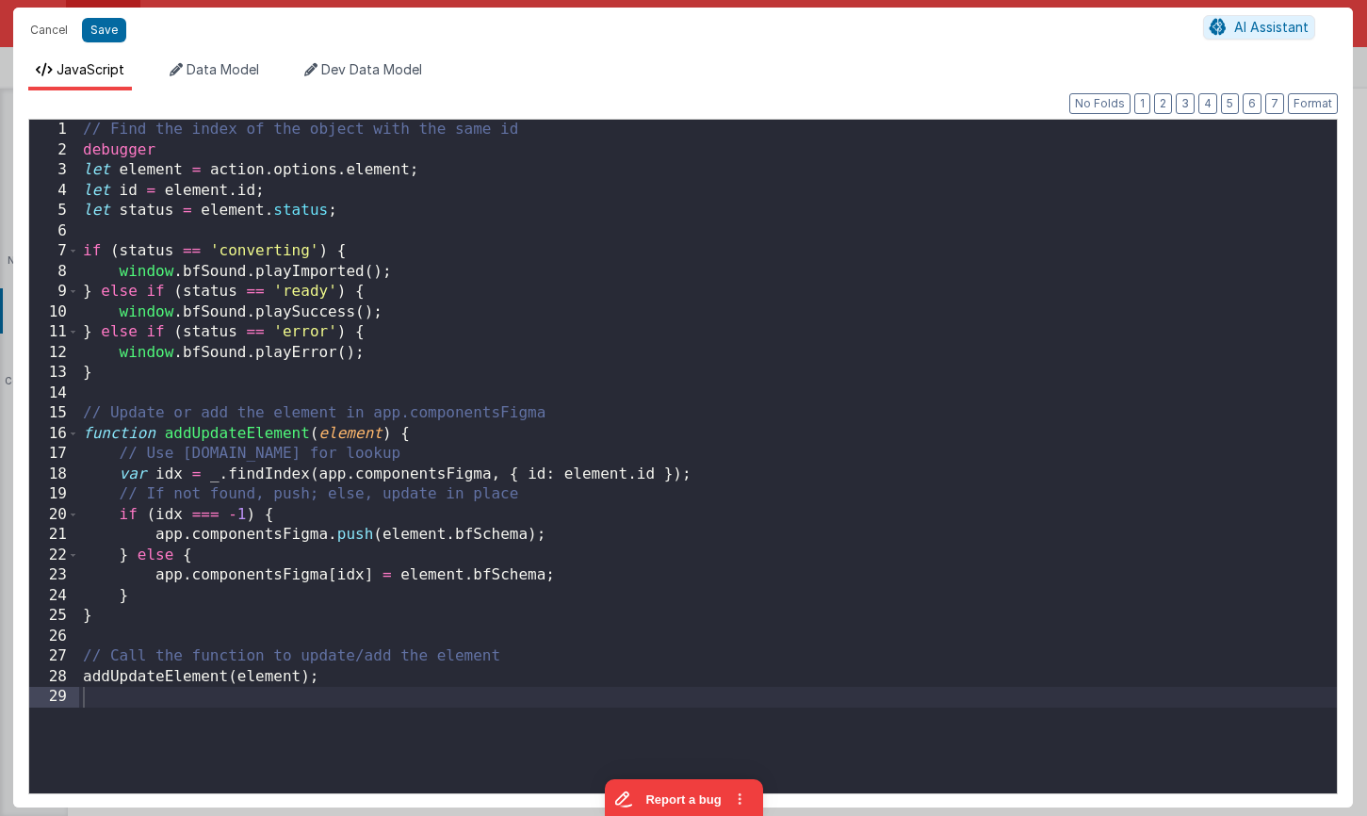
click at [796, 326] on div "// Find the index of the object with the same id debugger let element = action …" at bounding box center [708, 477] width 1258 height 714
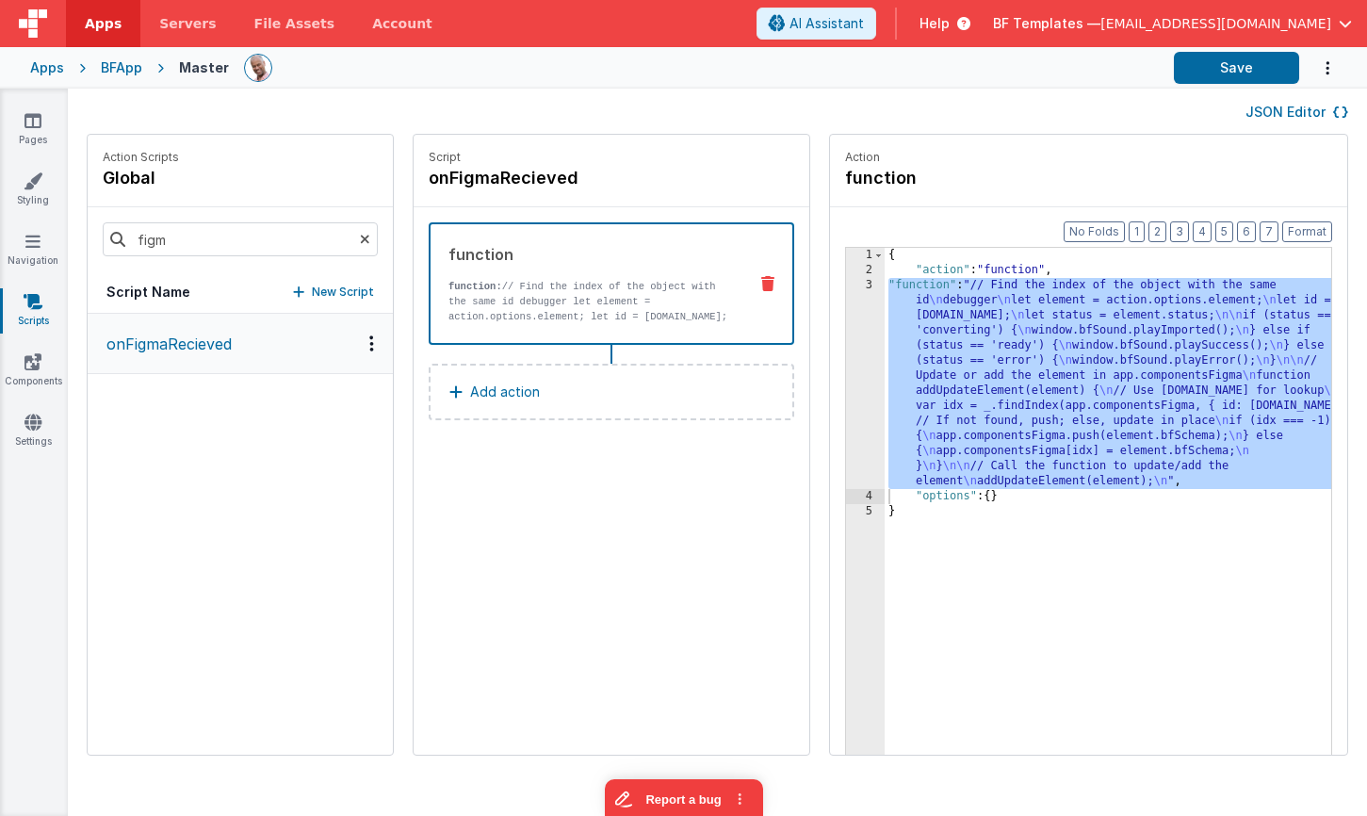
click at [926, 338] on div "{ "action" : "function" , "function" : "// Find the index of the object with th…" at bounding box center [1136, 546] width 502 height 596
click at [846, 304] on div "3" at bounding box center [865, 383] width 39 height 211
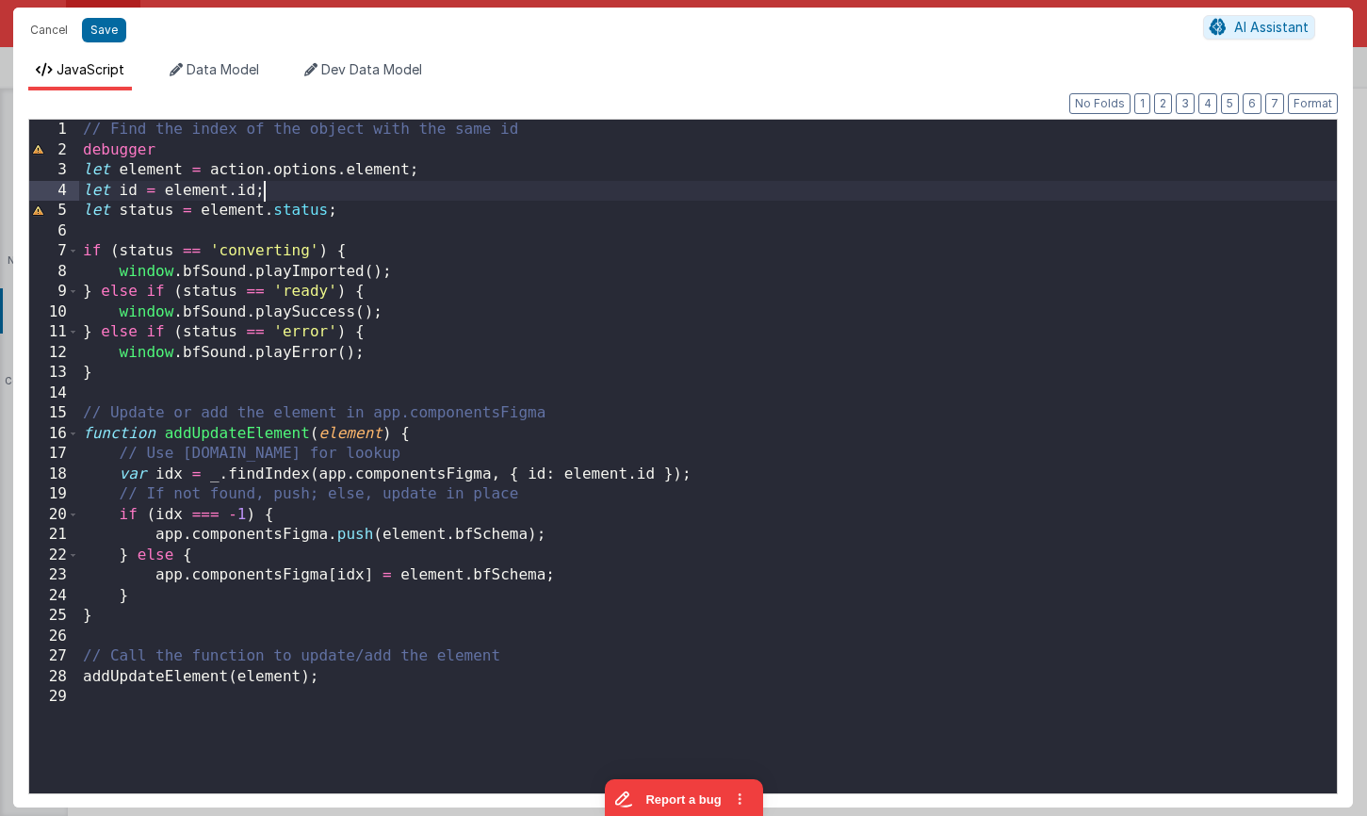
click at [332, 188] on div "// Find the index of the object with the same id debugger let element = action …" at bounding box center [708, 477] width 1258 height 714
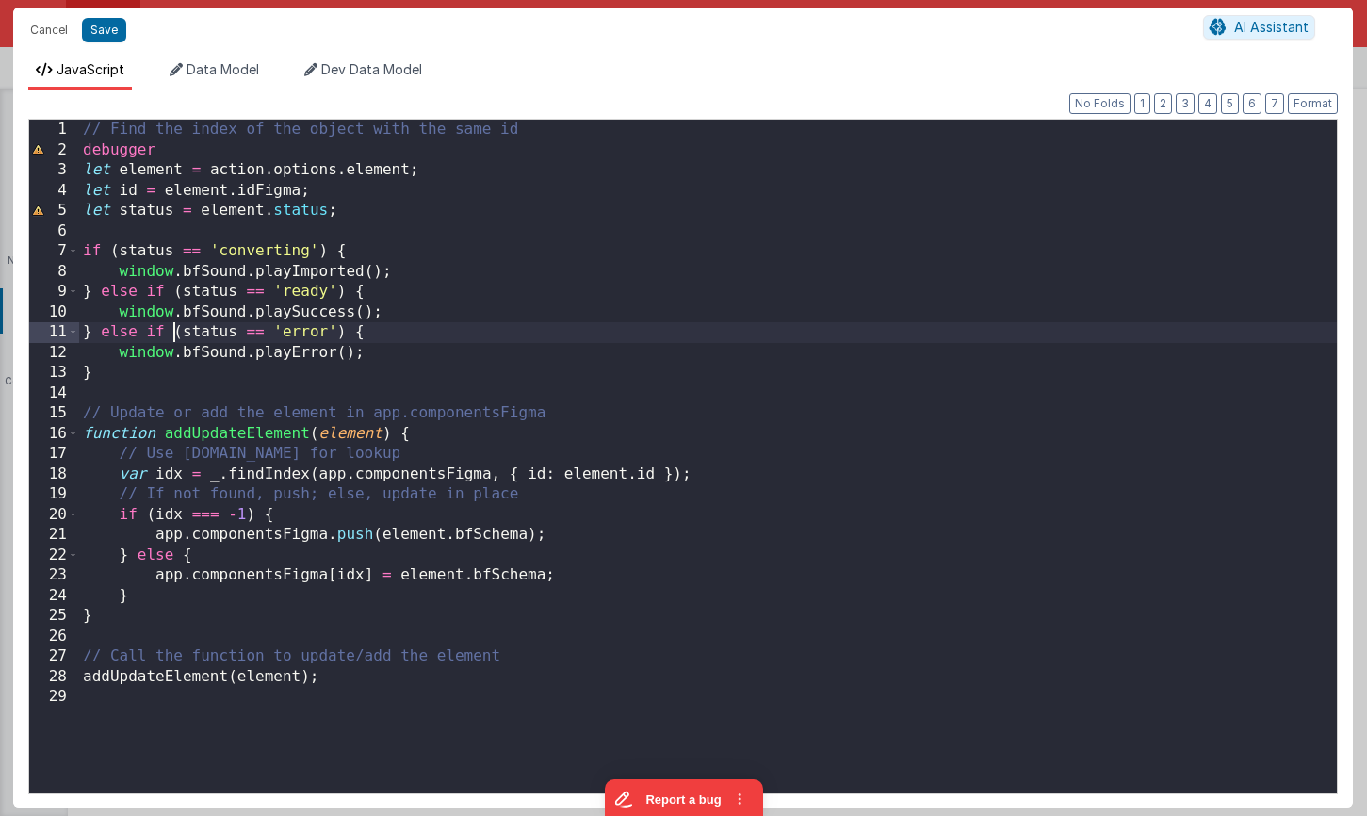
drag, startPoint x: 170, startPoint y: 335, endPoint x: 182, endPoint y: 335, distance: 12.3
click at [169, 335] on div "// Find the index of the object with the same id debugger let element = action …" at bounding box center [708, 477] width 1258 height 714
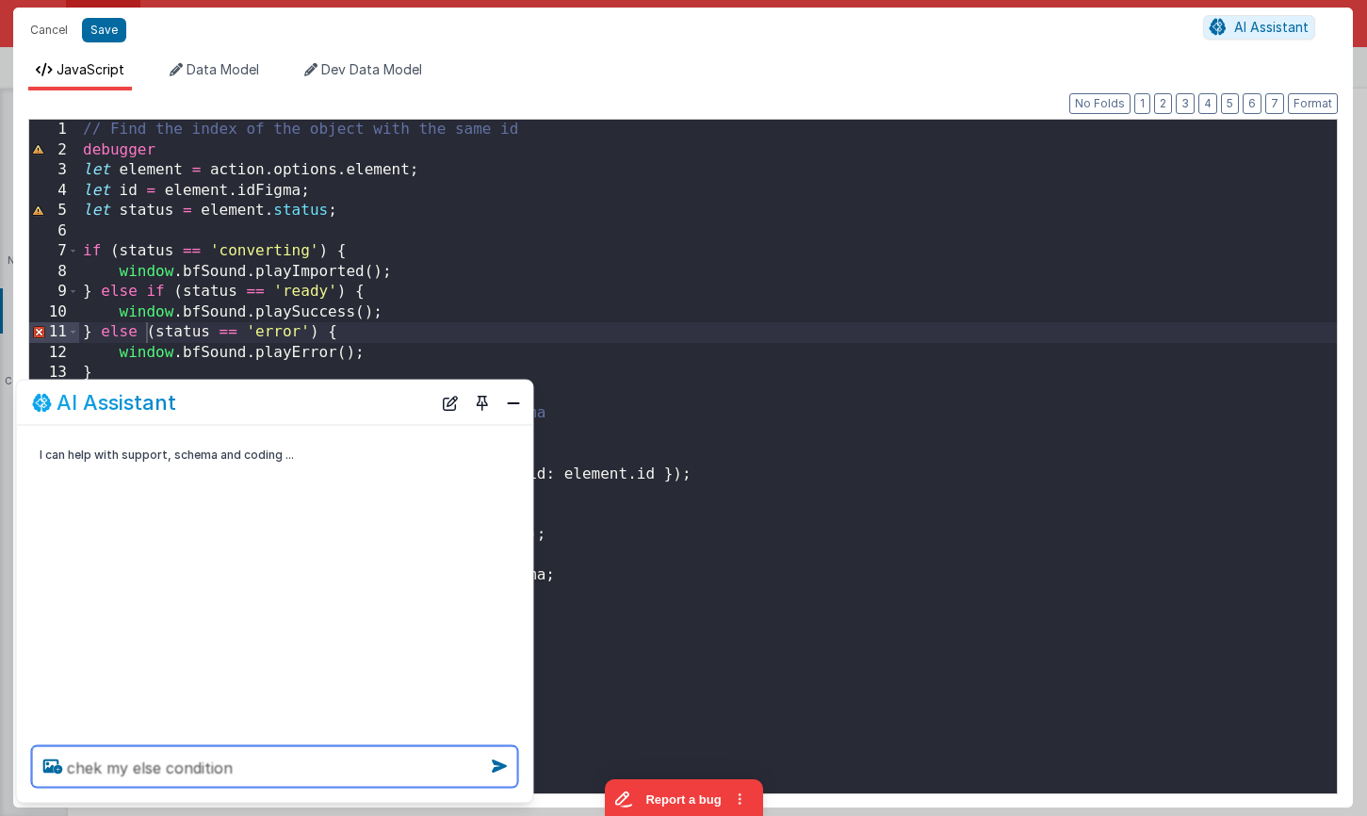
type textarea "chek my else condition"
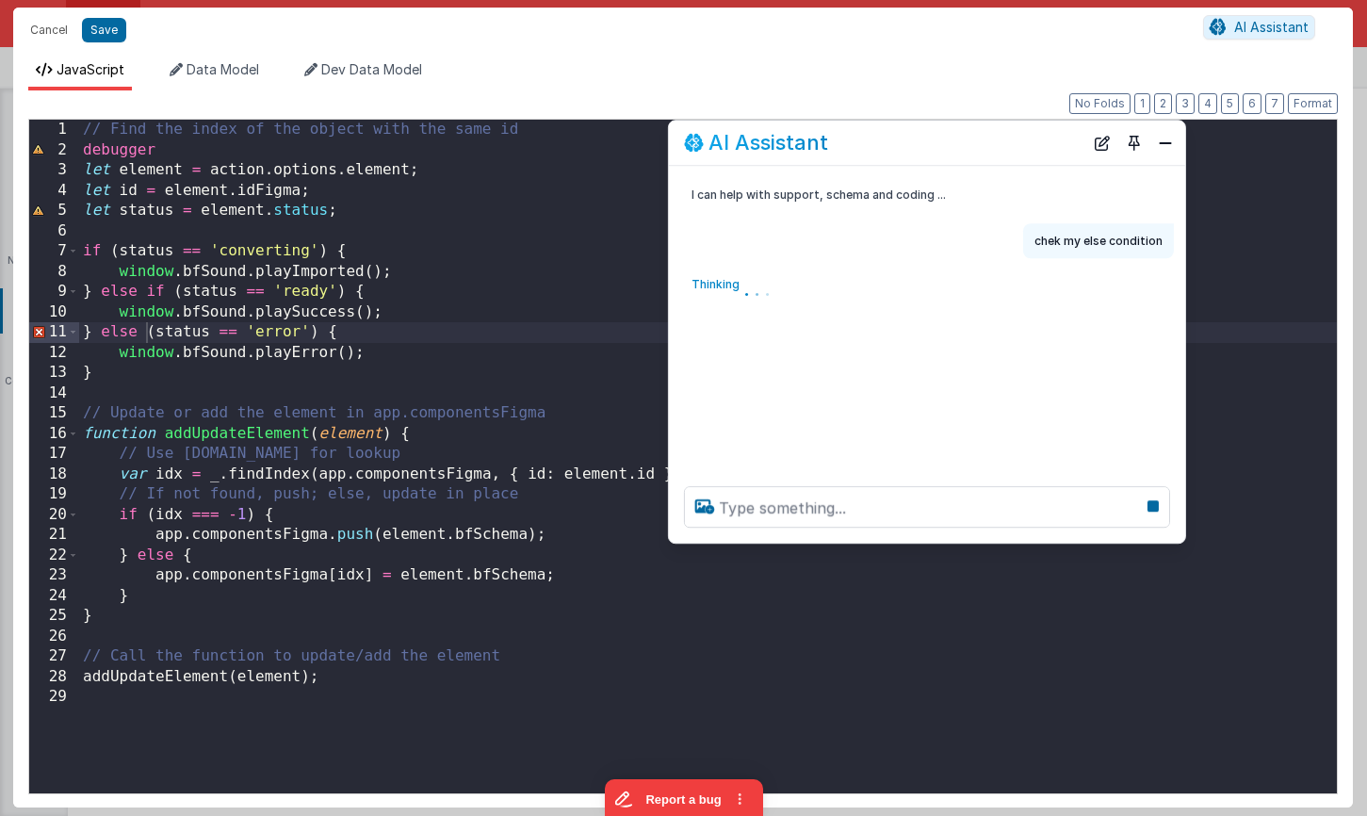
drag, startPoint x: 430, startPoint y: 376, endPoint x: 963, endPoint y: 139, distance: 583.4
click at [963, 139] on div "AI Assistant" at bounding box center [884, 143] width 400 height 23
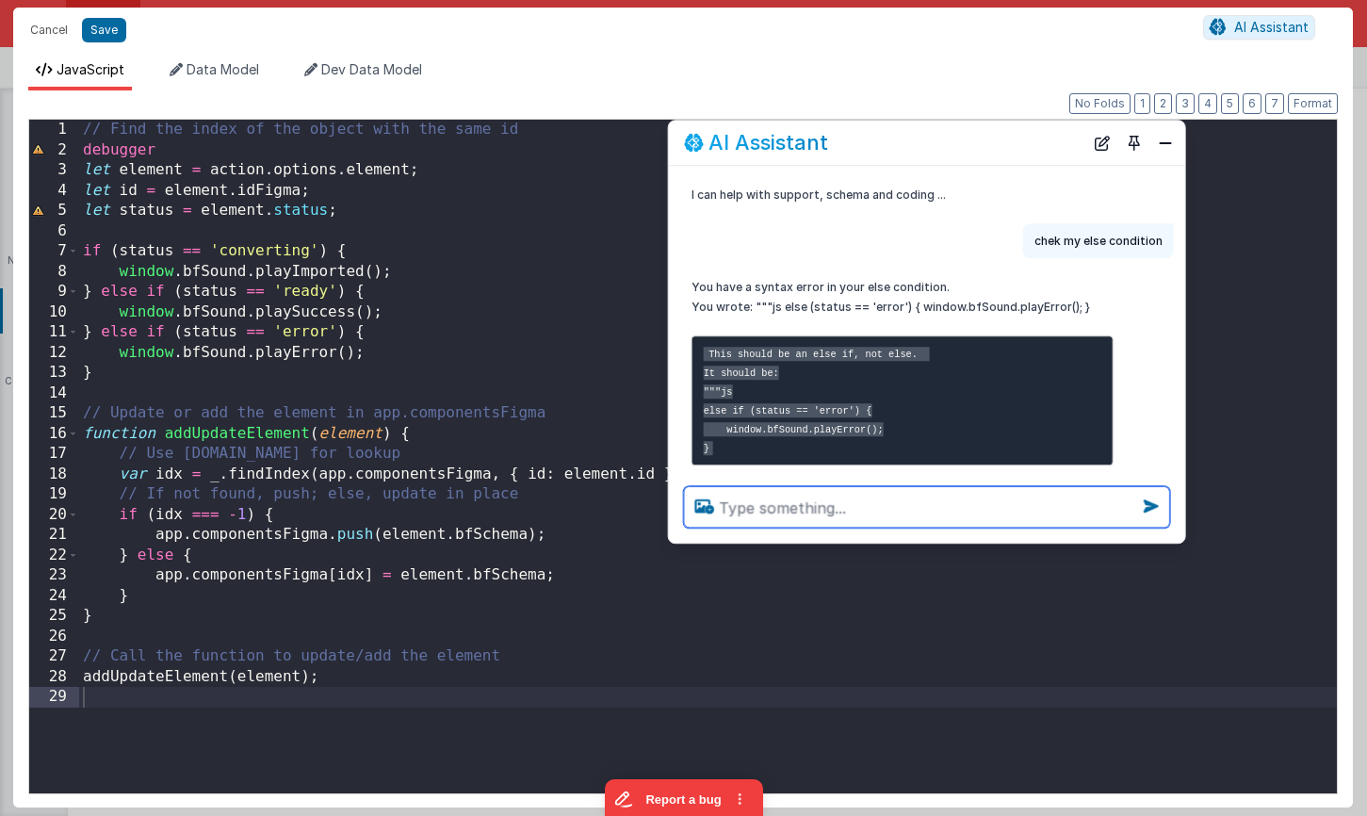
scroll to position [1, 0]
click at [848, 497] on textarea at bounding box center [927, 506] width 486 height 41
type textarea "what if i wanted all other stats to be error sound"
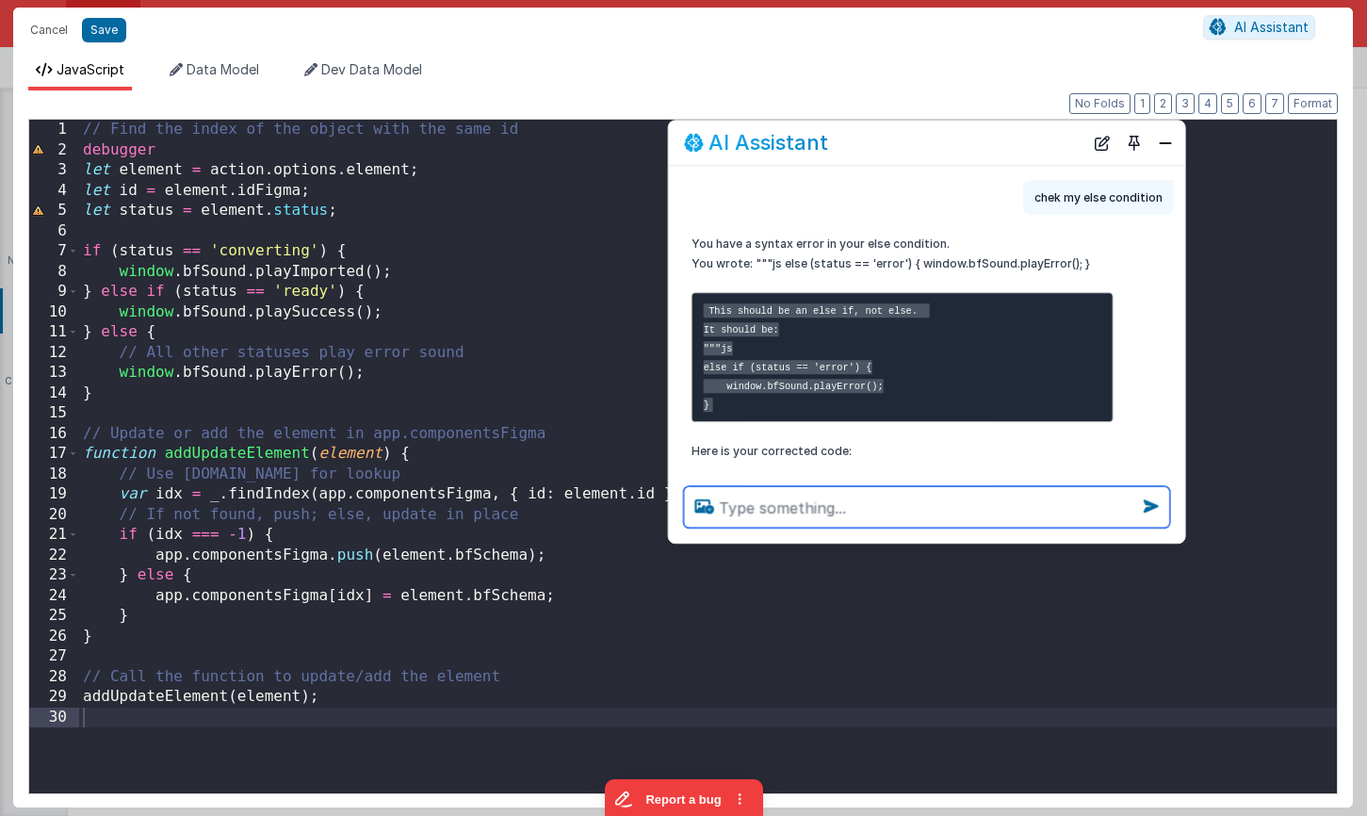
scroll to position [0, 0]
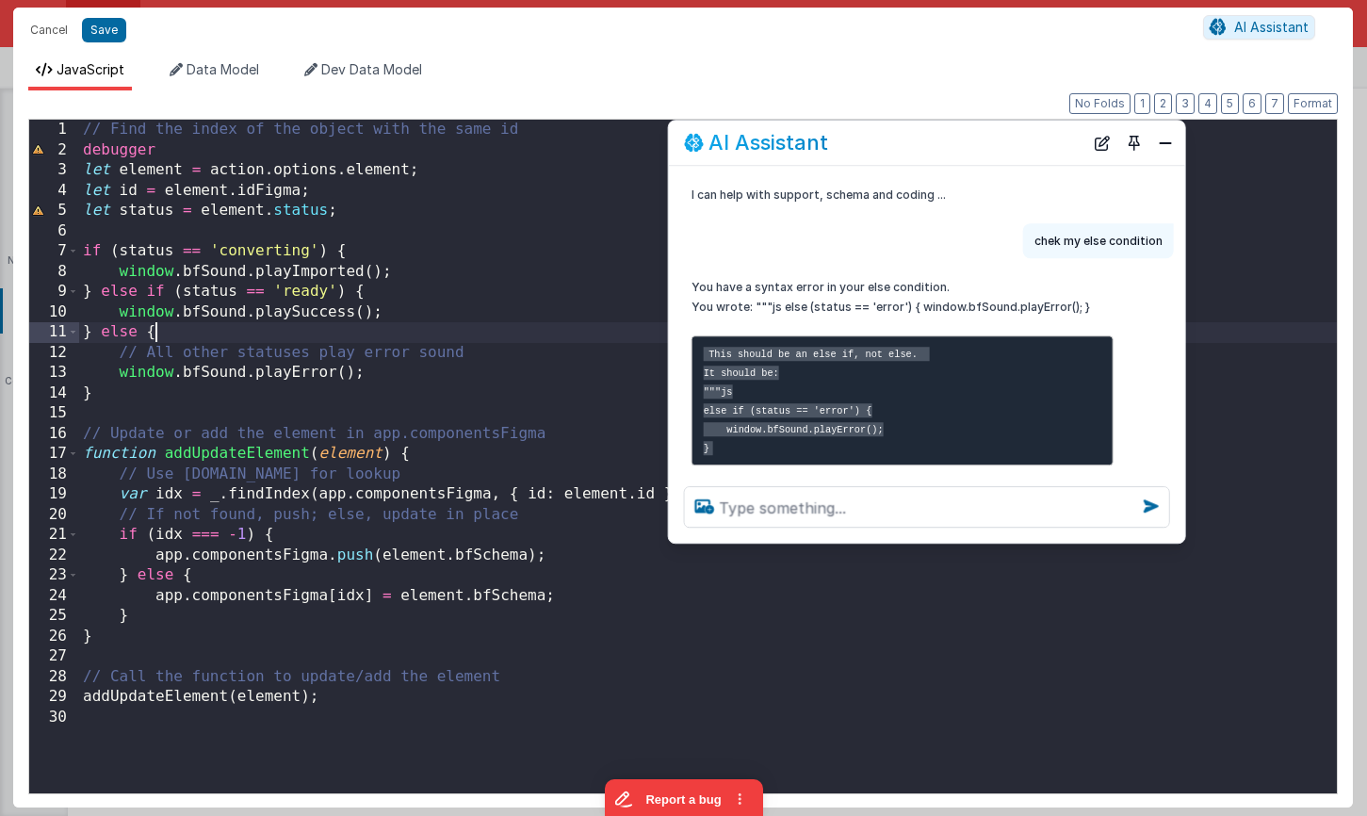
click at [540, 339] on div "// Find the index of the object with the same id debugger let element = action …" at bounding box center [708, 477] width 1258 height 714
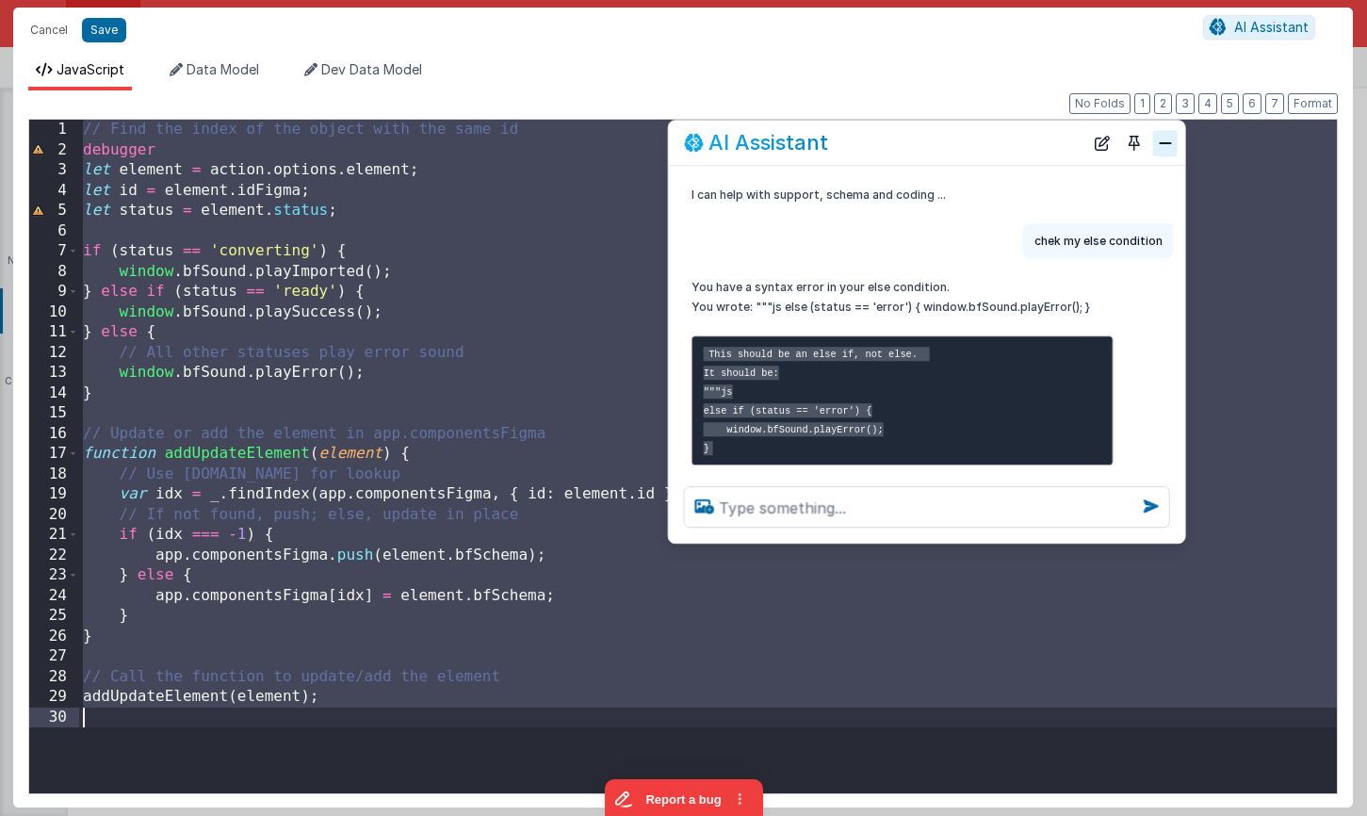
click at [1176, 149] on button "Close" at bounding box center [1165, 143] width 24 height 26
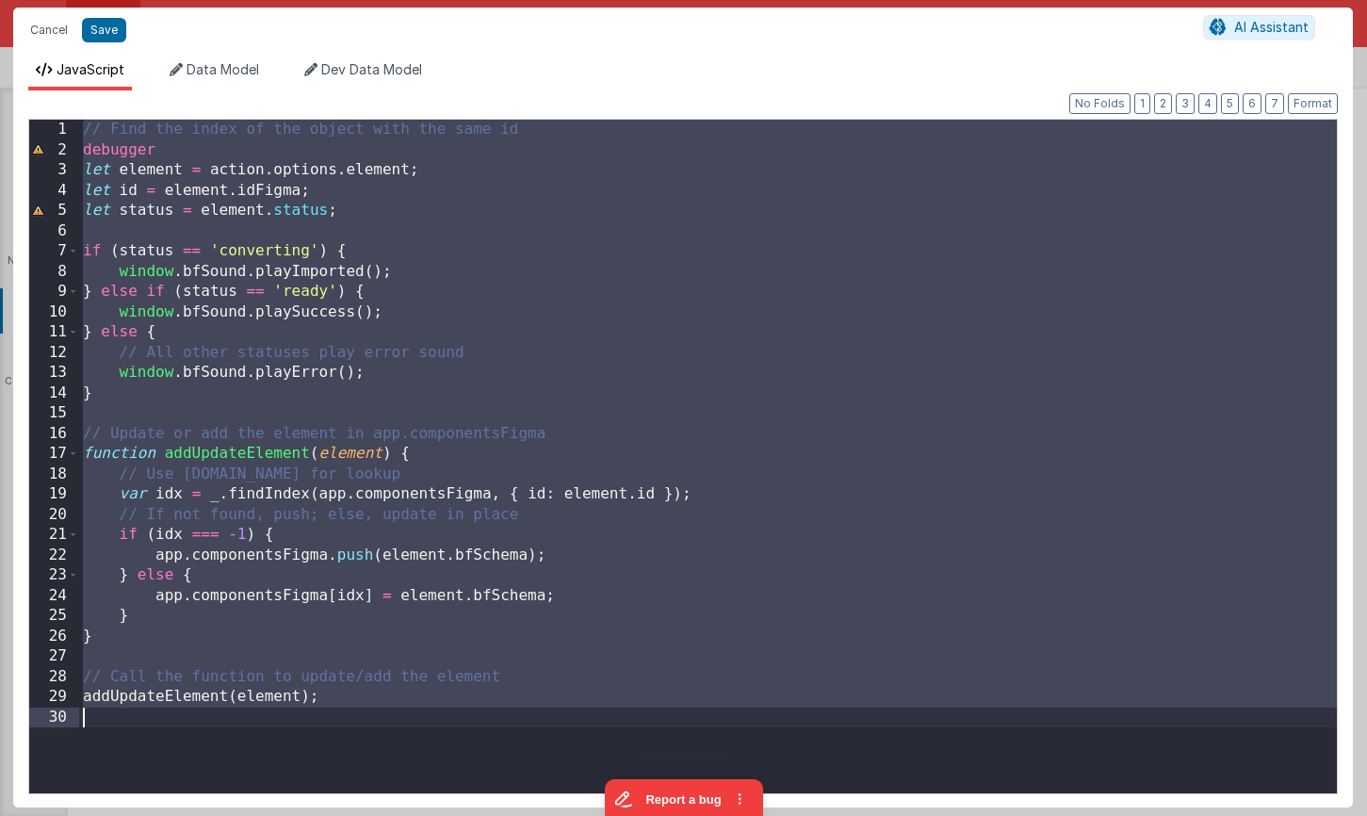
drag, startPoint x: 938, startPoint y: 269, endPoint x: 826, endPoint y: 315, distance: 120.4
click at [938, 269] on div "// Find the index of the object with the same id debugger let element = action …" at bounding box center [708, 477] width 1258 height 714
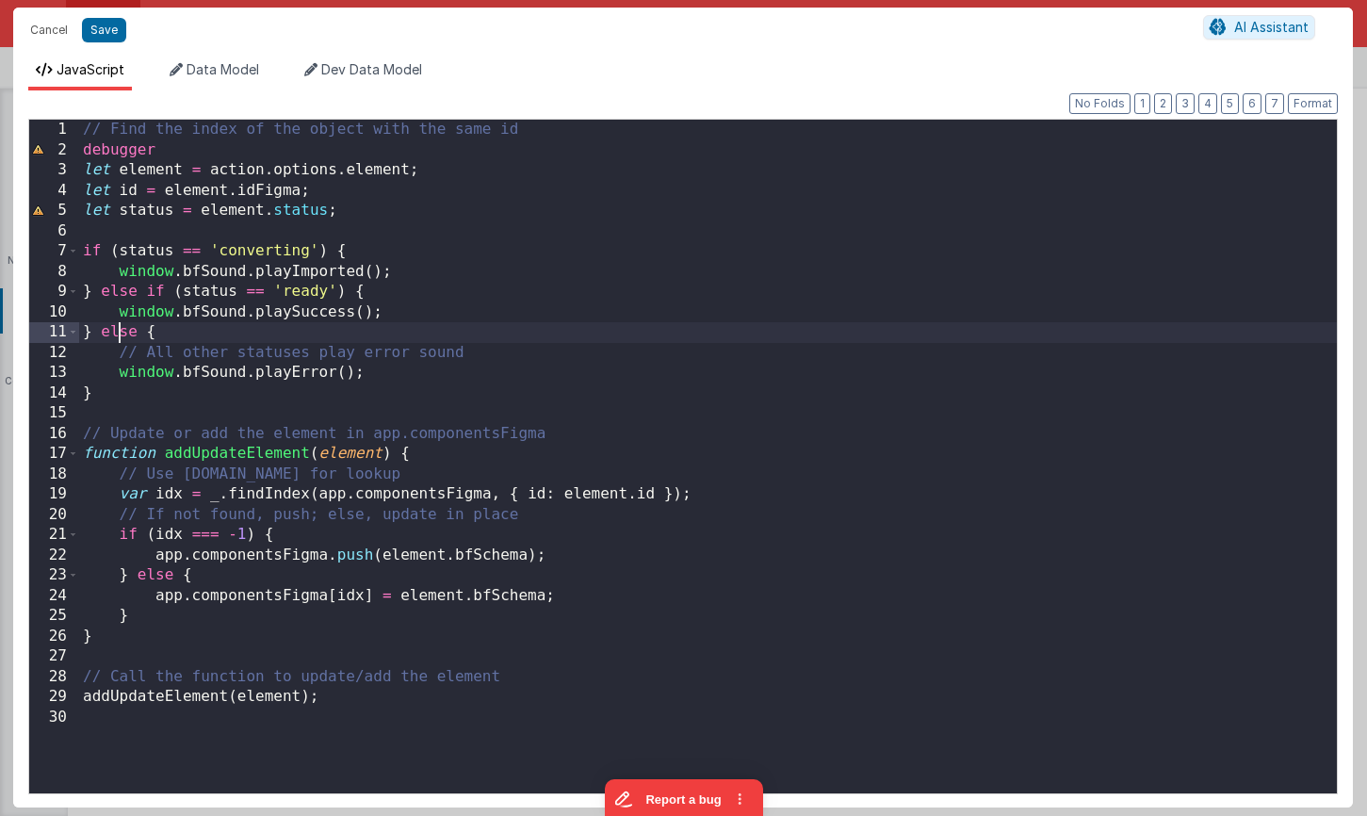
click at [122, 328] on div "// Find the index of the object with the same id debugger let element = action …" at bounding box center [708, 477] width 1258 height 714
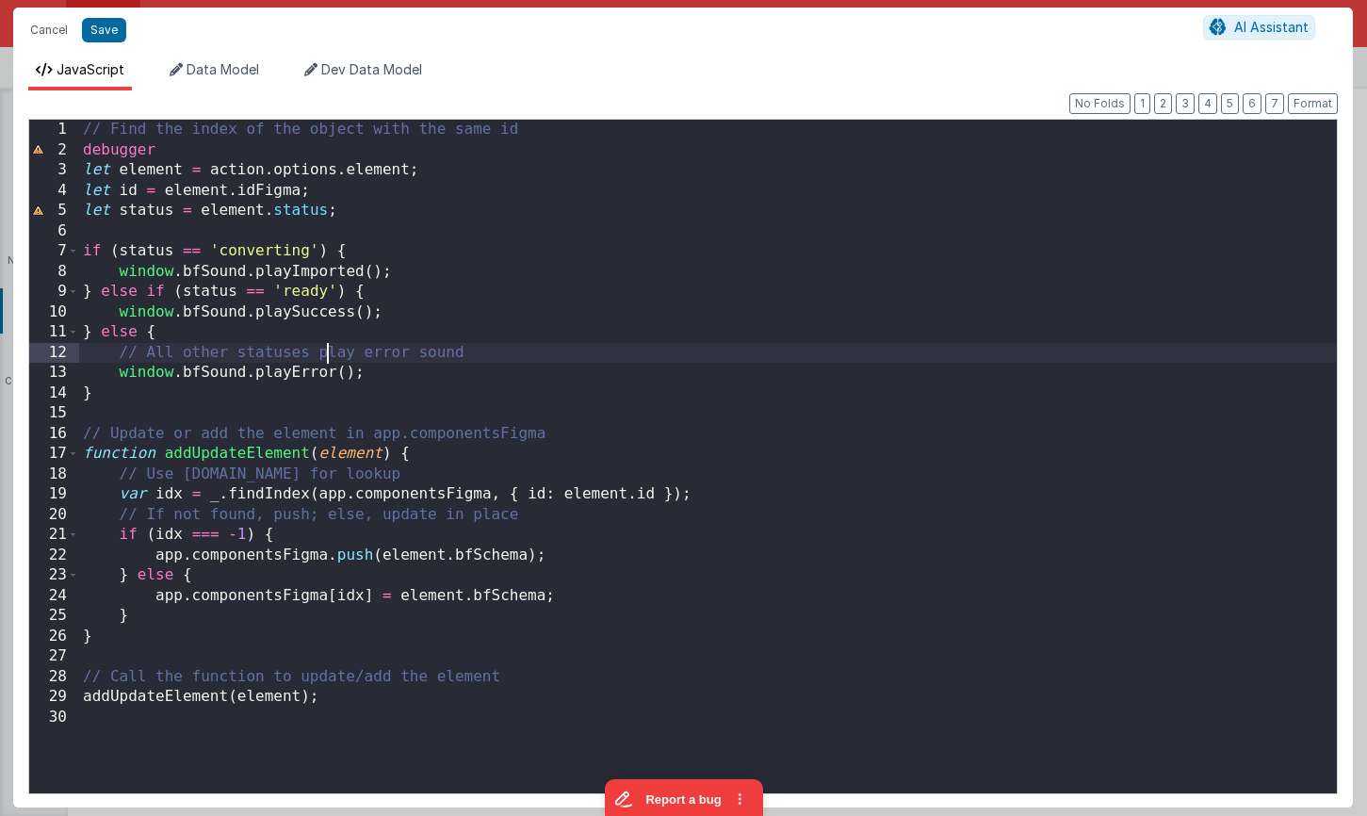
click at [324, 348] on div "// Find the index of the object with the same id debugger let element = action …" at bounding box center [708, 477] width 1258 height 714
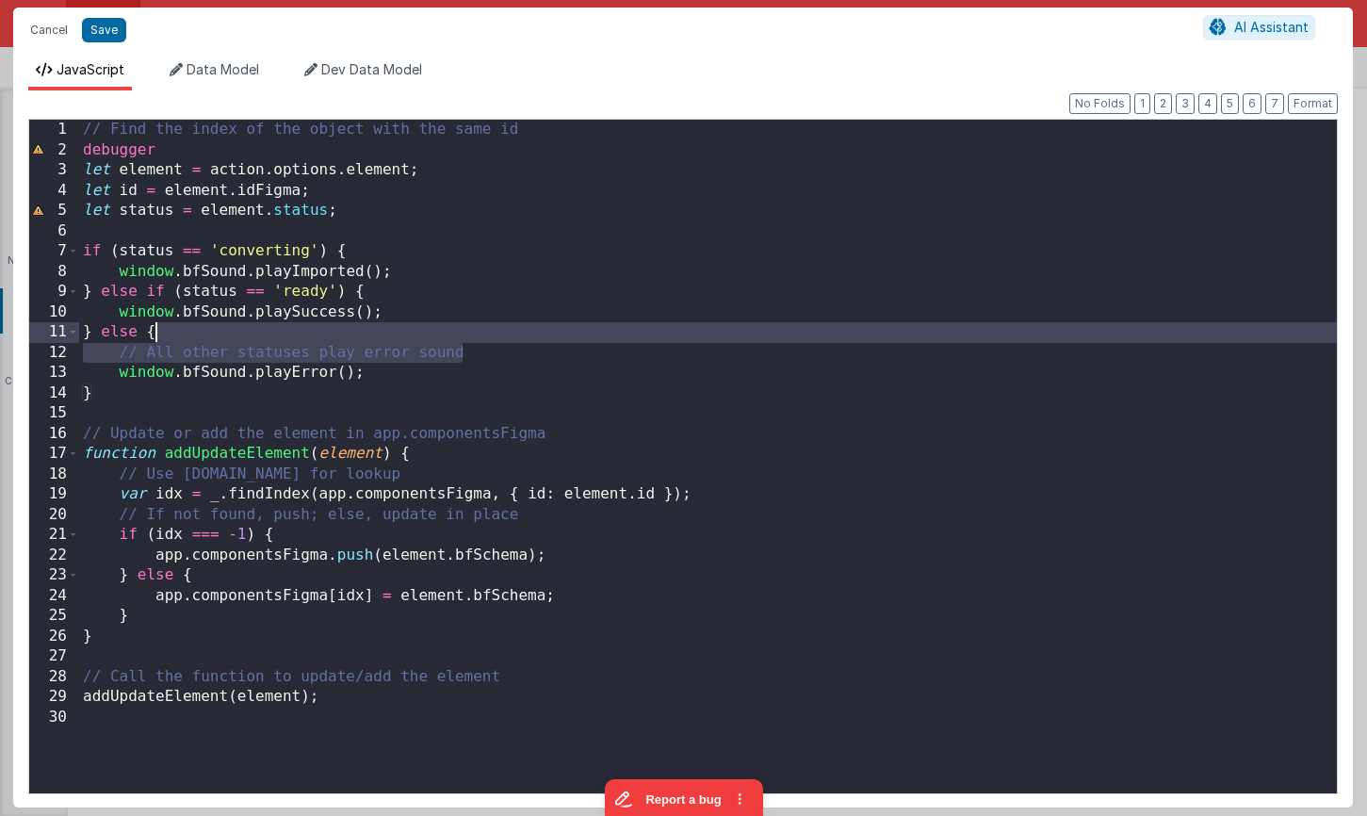
drag, startPoint x: 488, startPoint y: 358, endPoint x: 376, endPoint y: 334, distance: 114.8
click at [376, 334] on div "// Find the index of the object with the same id debugger let element = action …" at bounding box center [708, 477] width 1258 height 714
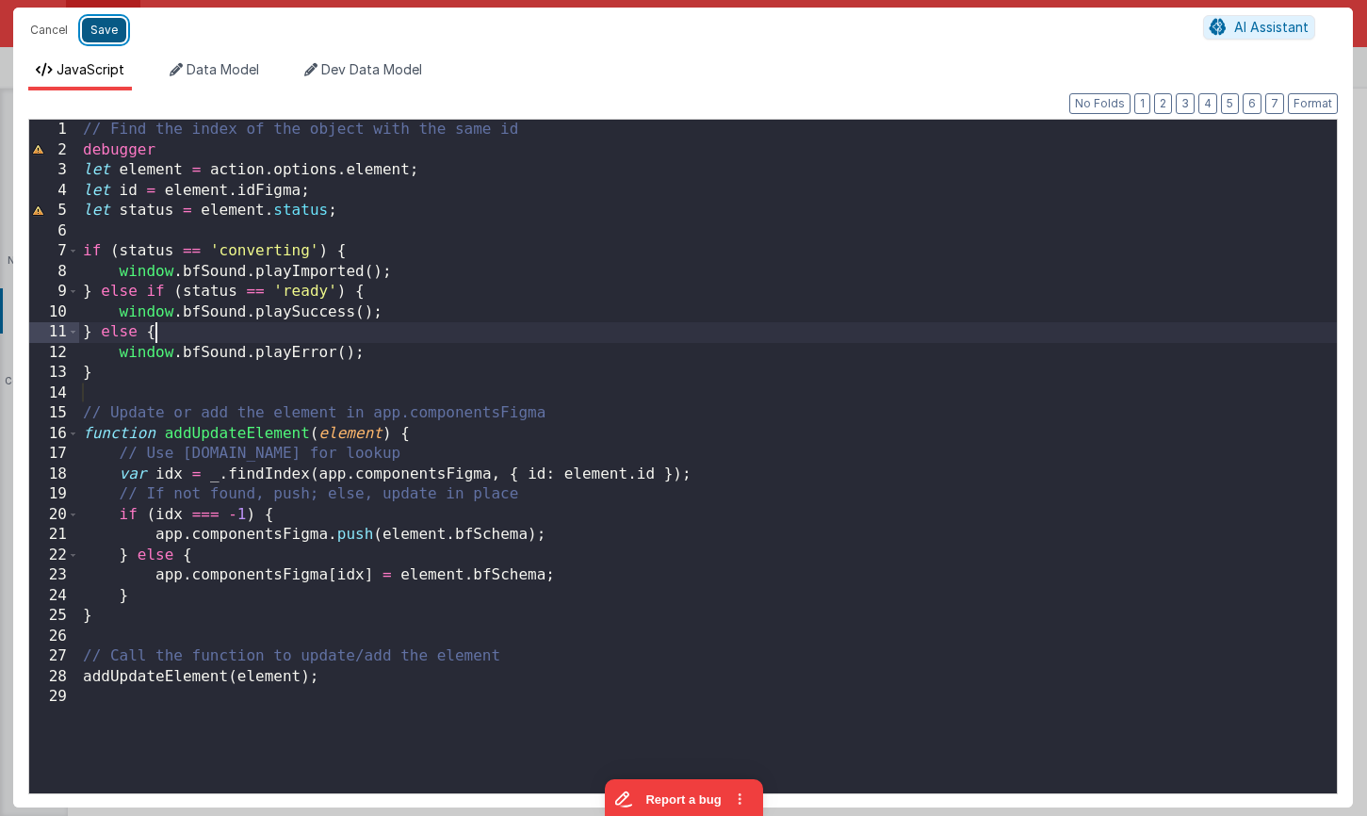
click at [117, 33] on button "Save" at bounding box center [104, 30] width 44 height 24
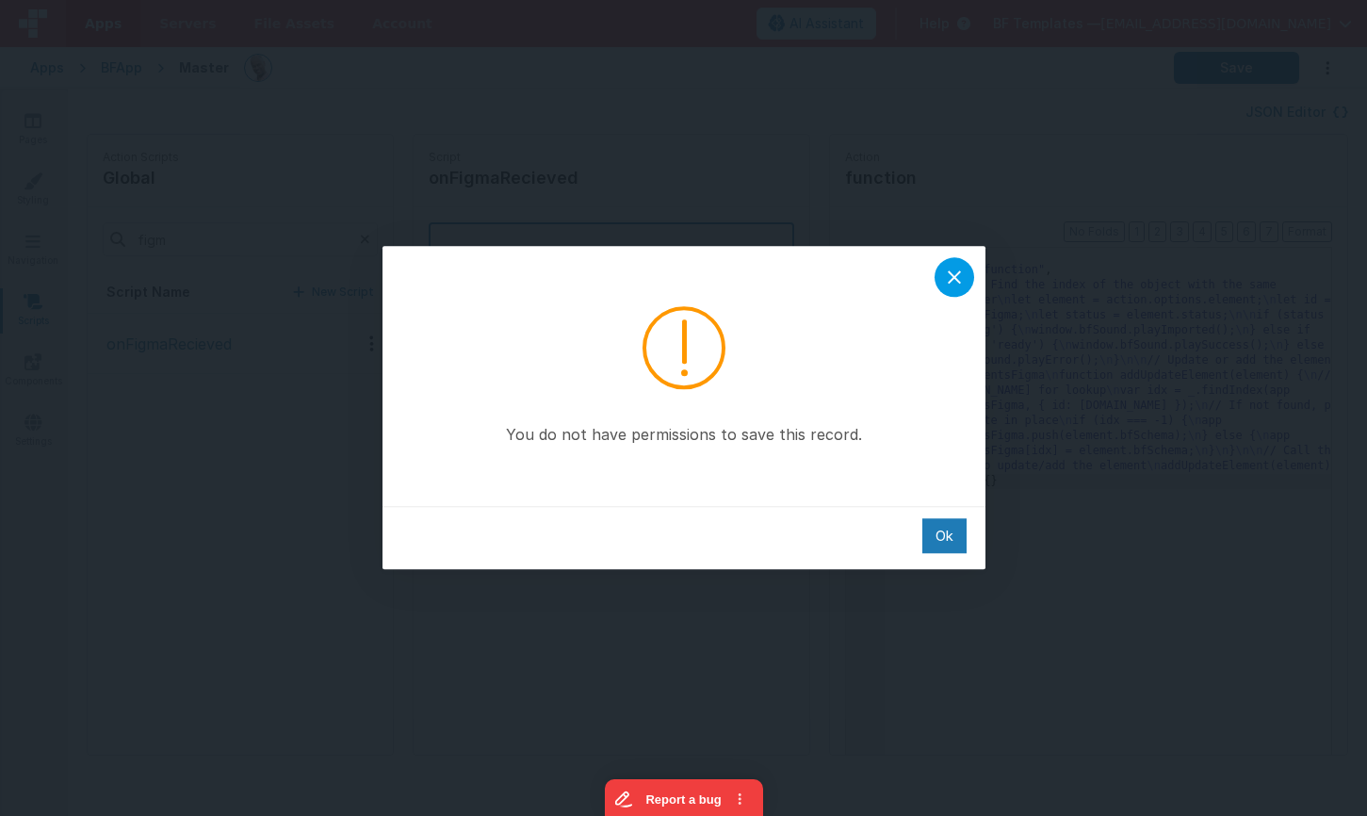
click at [963, 268] on icon at bounding box center [954, 277] width 23 height 23
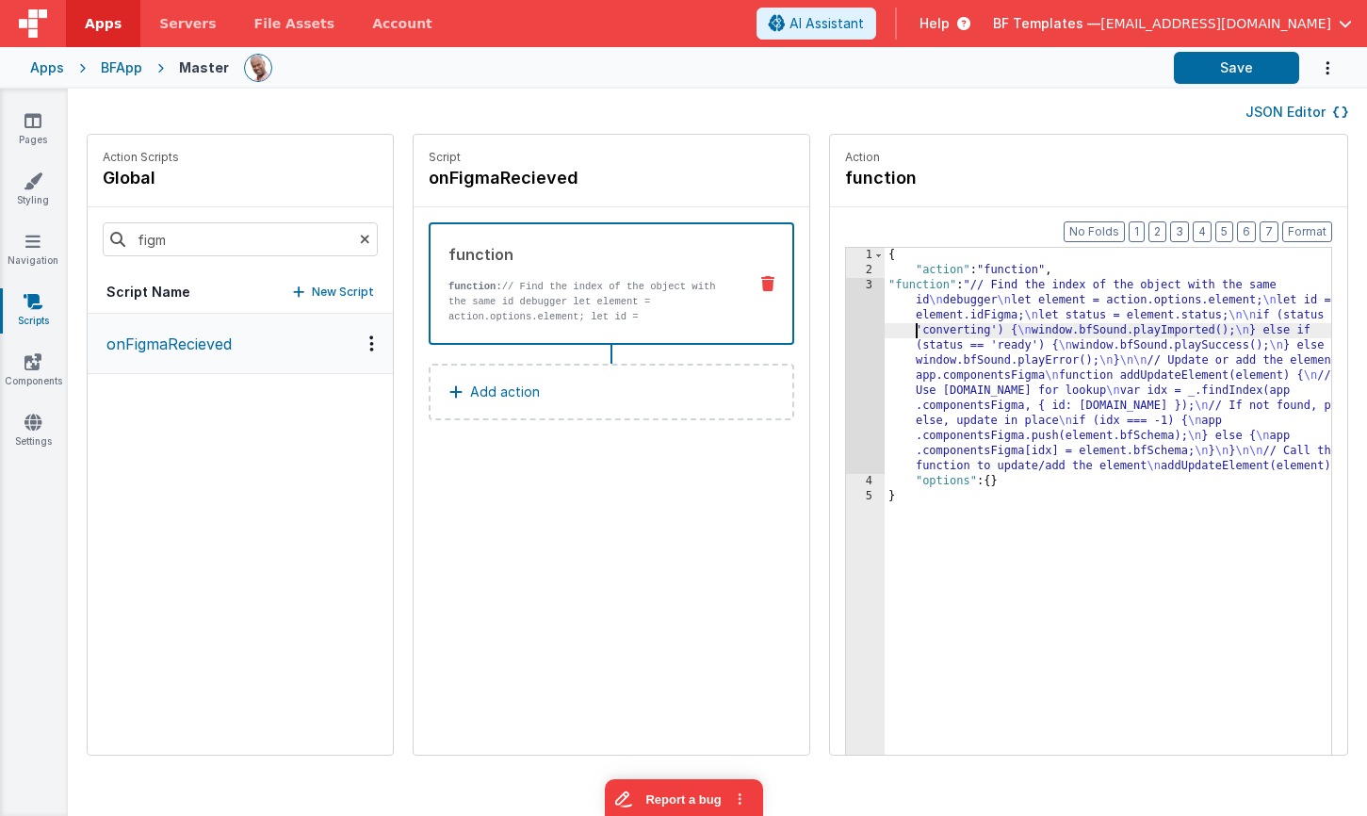
click at [885, 332] on div "{ "action" : "function" , "function" : "// Find the index of the object with th…" at bounding box center [1136, 546] width 502 height 596
click at [846, 321] on div "3" at bounding box center [865, 376] width 39 height 196
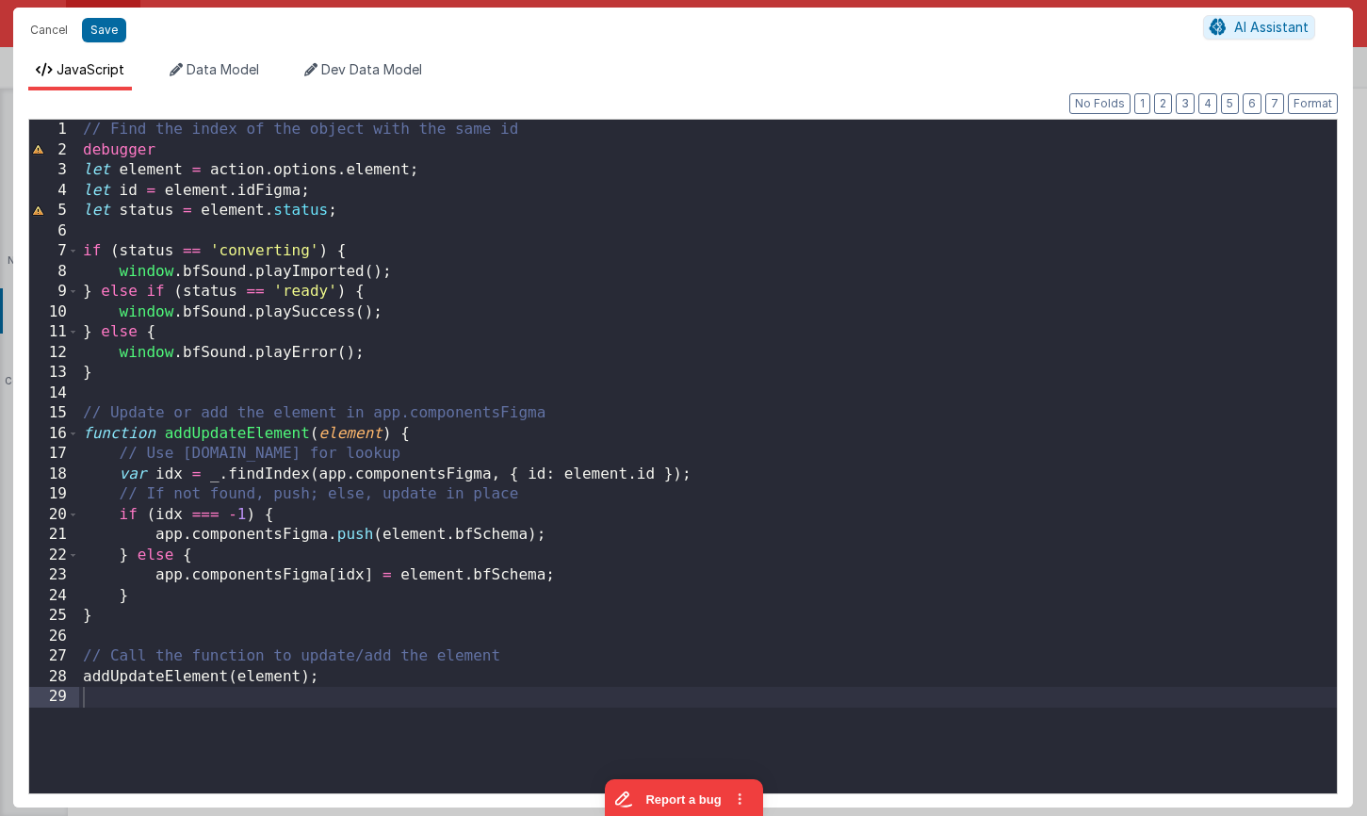
drag, startPoint x: 334, startPoint y: 197, endPoint x: 318, endPoint y: 188, distance: 17.8
click at [334, 197] on div "// Find the index of the object with the same id debugger let element = action …" at bounding box center [708, 477] width 1258 height 714
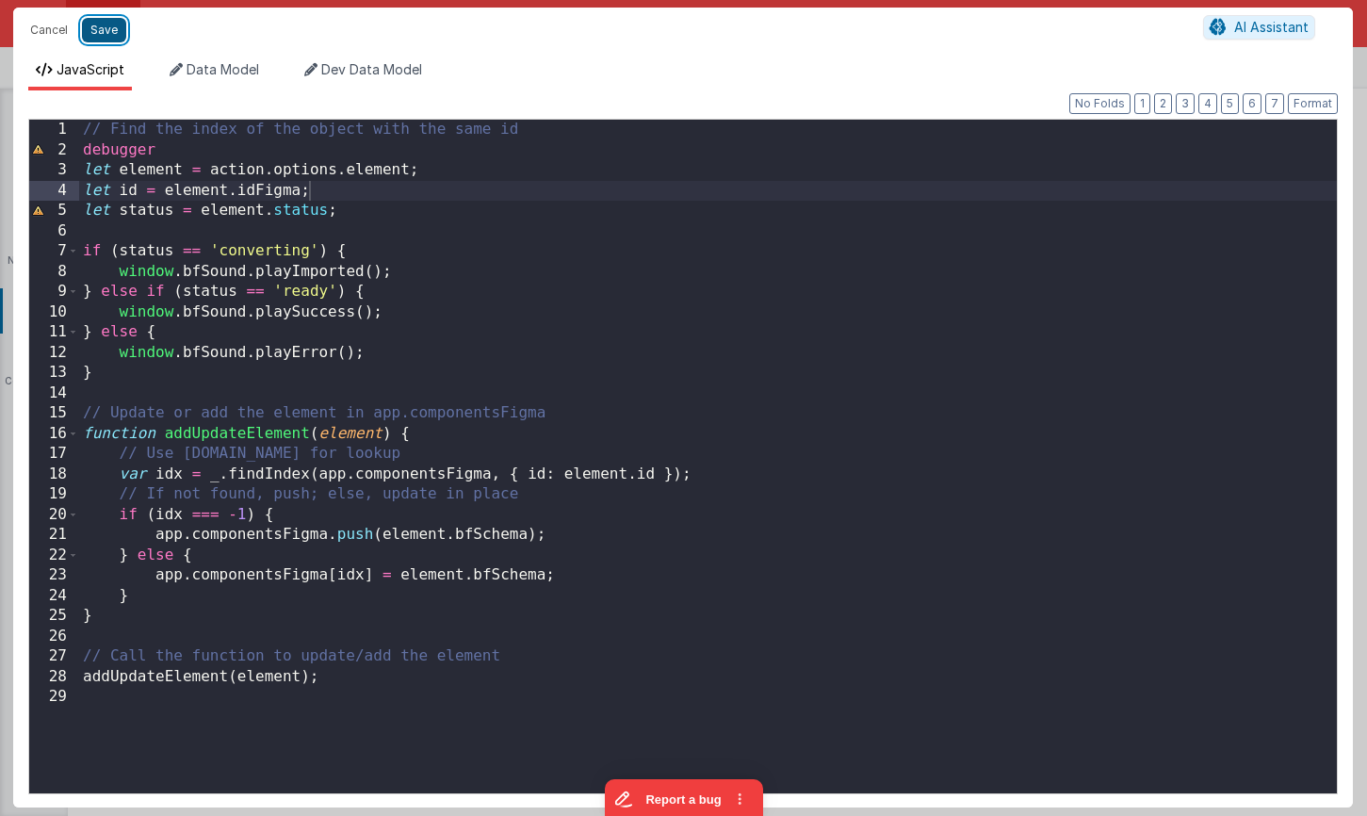
click at [111, 29] on button "Save" at bounding box center [104, 30] width 44 height 24
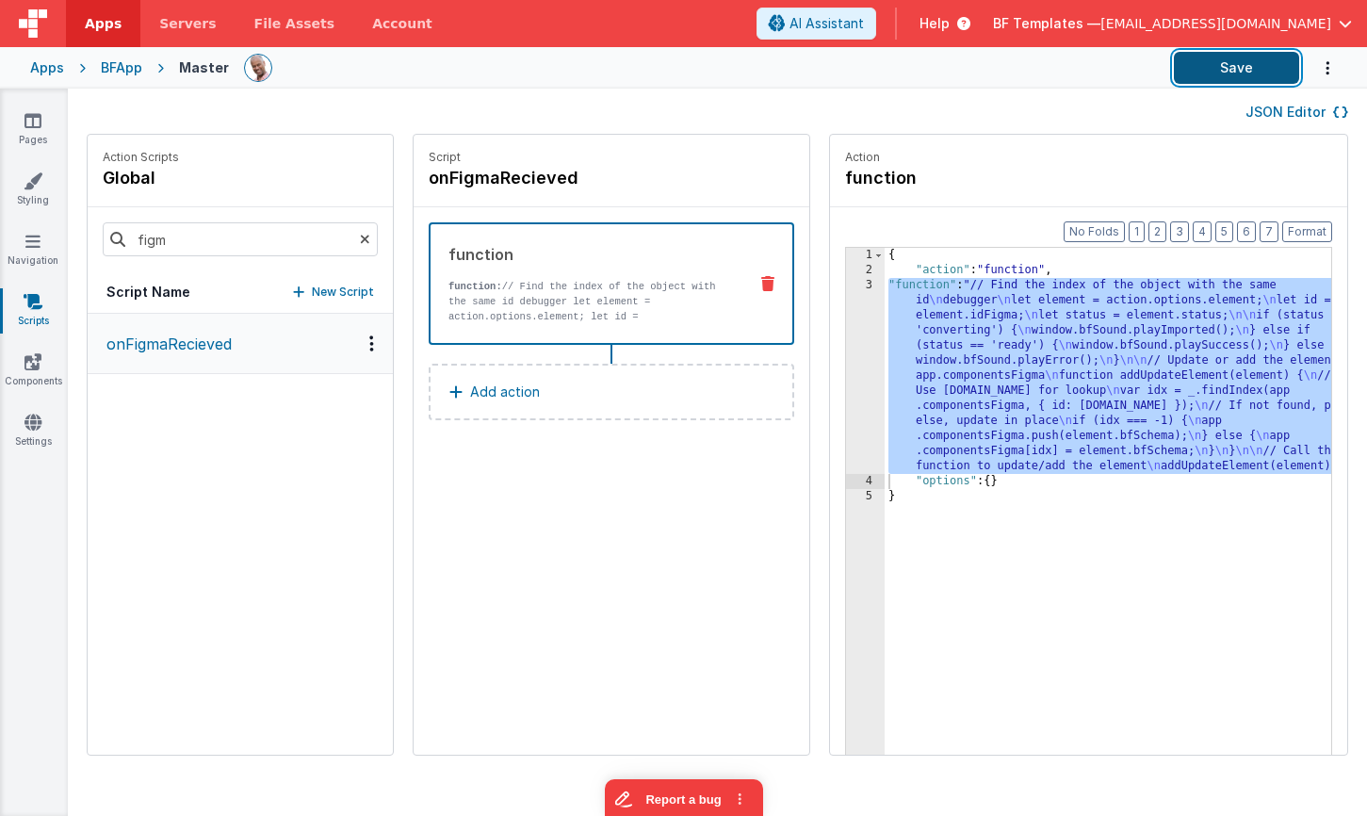
click at [1222, 64] on button "Save" at bounding box center [1236, 68] width 125 height 32
click at [887, 318] on div "{ "action" : "function" , "function" : "// Find the index of the object with th…" at bounding box center [1136, 546] width 502 height 596
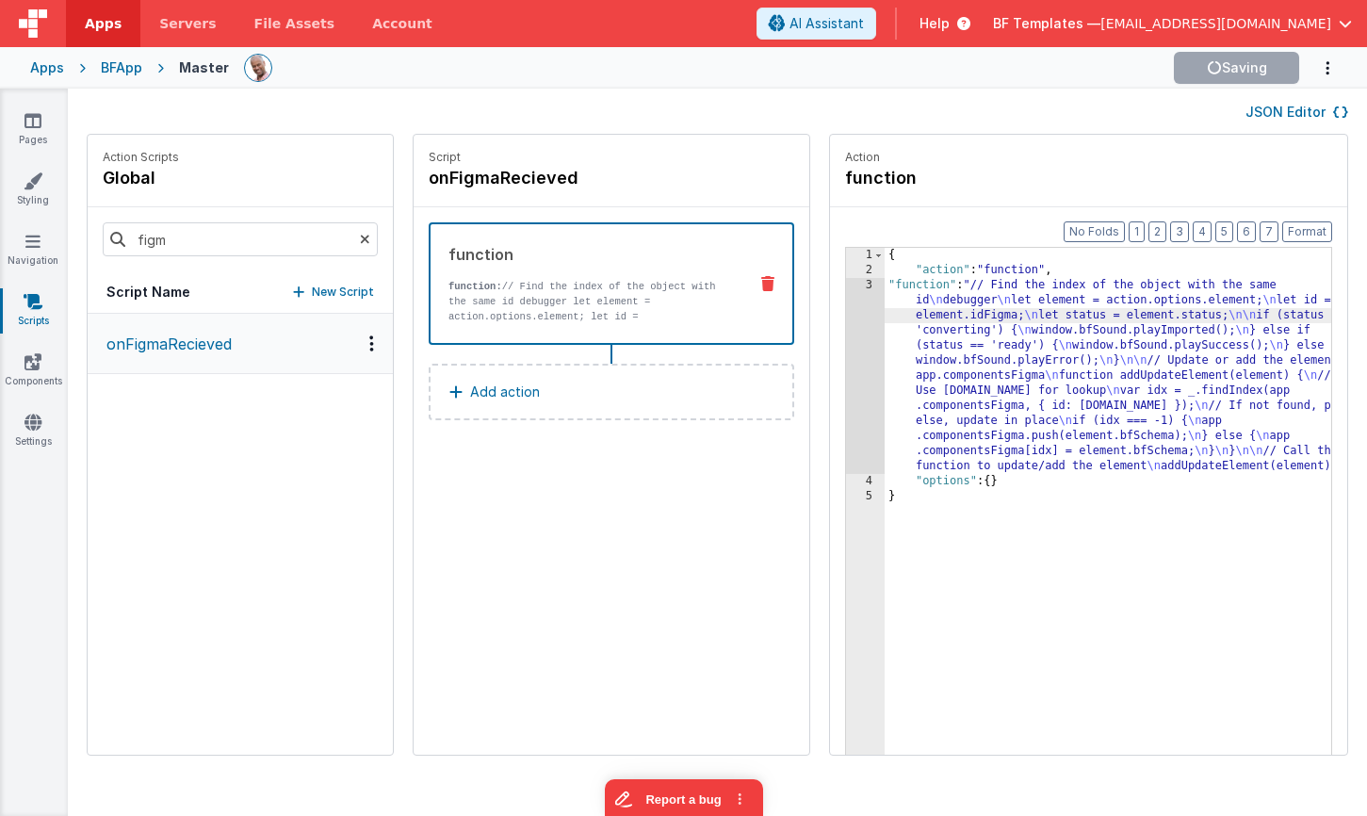
click at [846, 312] on div "3" at bounding box center [865, 376] width 39 height 196
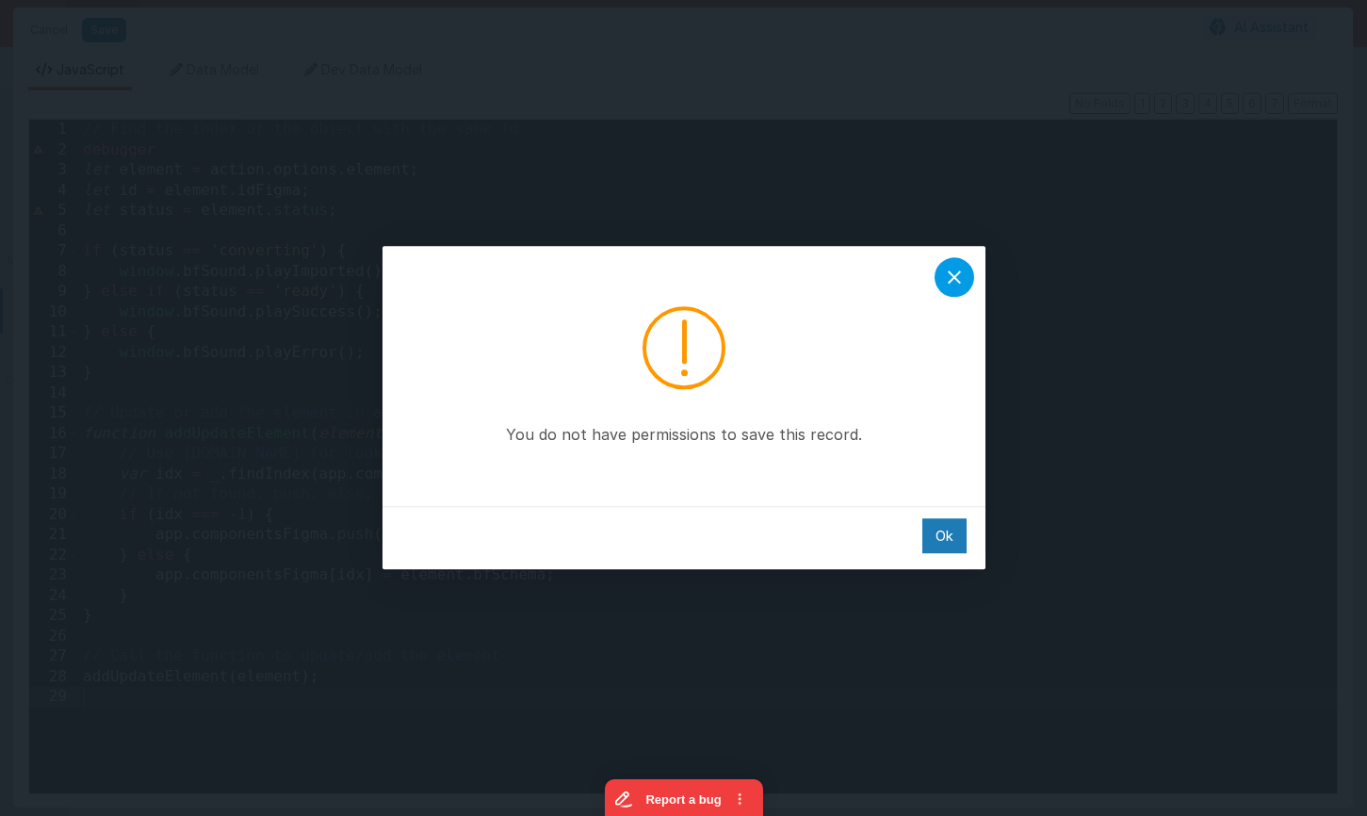
click at [969, 274] on div at bounding box center [955, 277] width 40 height 40
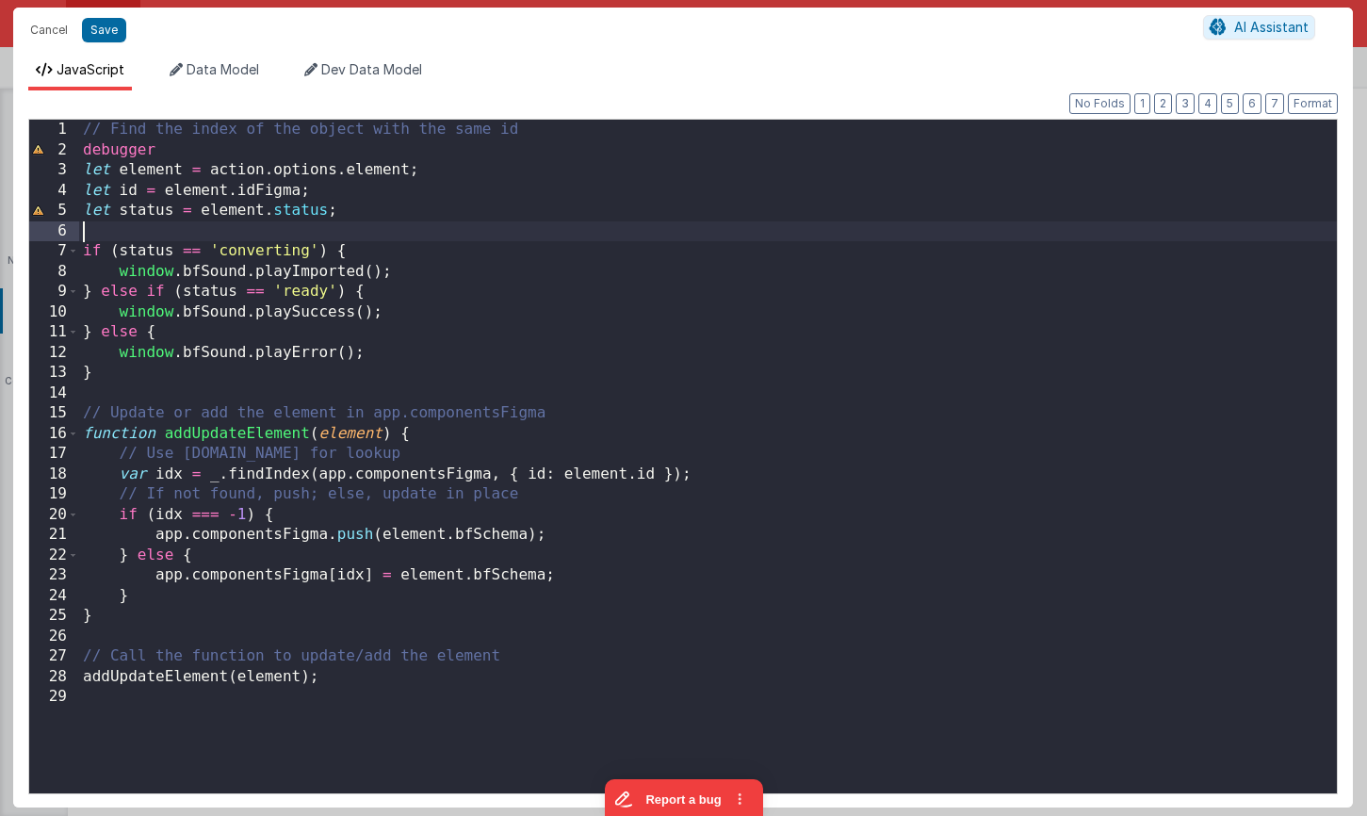
click at [264, 227] on div "// Find the index of the object with the same id debugger let element = action …" at bounding box center [708, 477] width 1258 height 714
